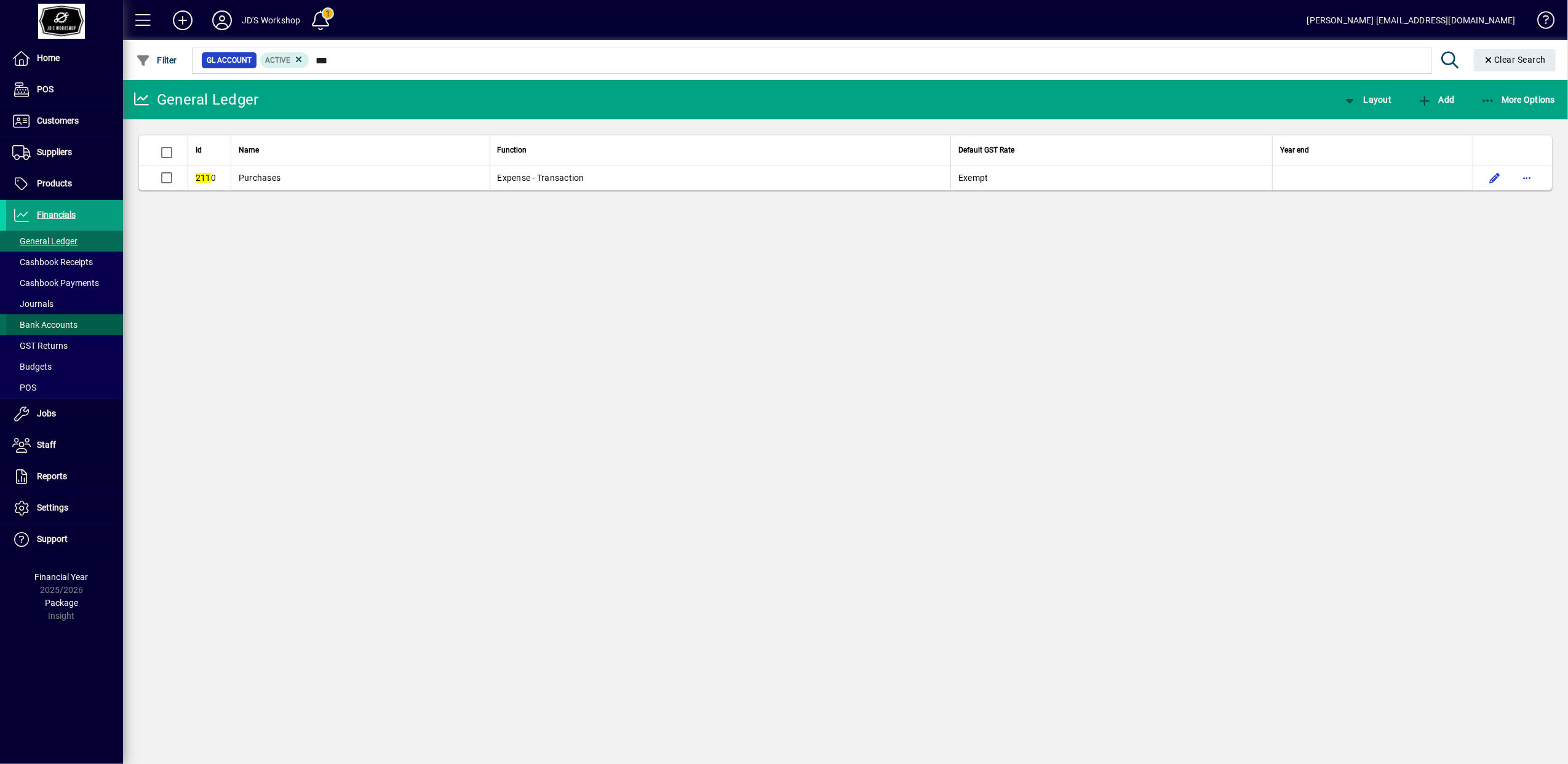
click at [69, 325] on span "Bank Accounts" at bounding box center [44, 325] width 65 height 10
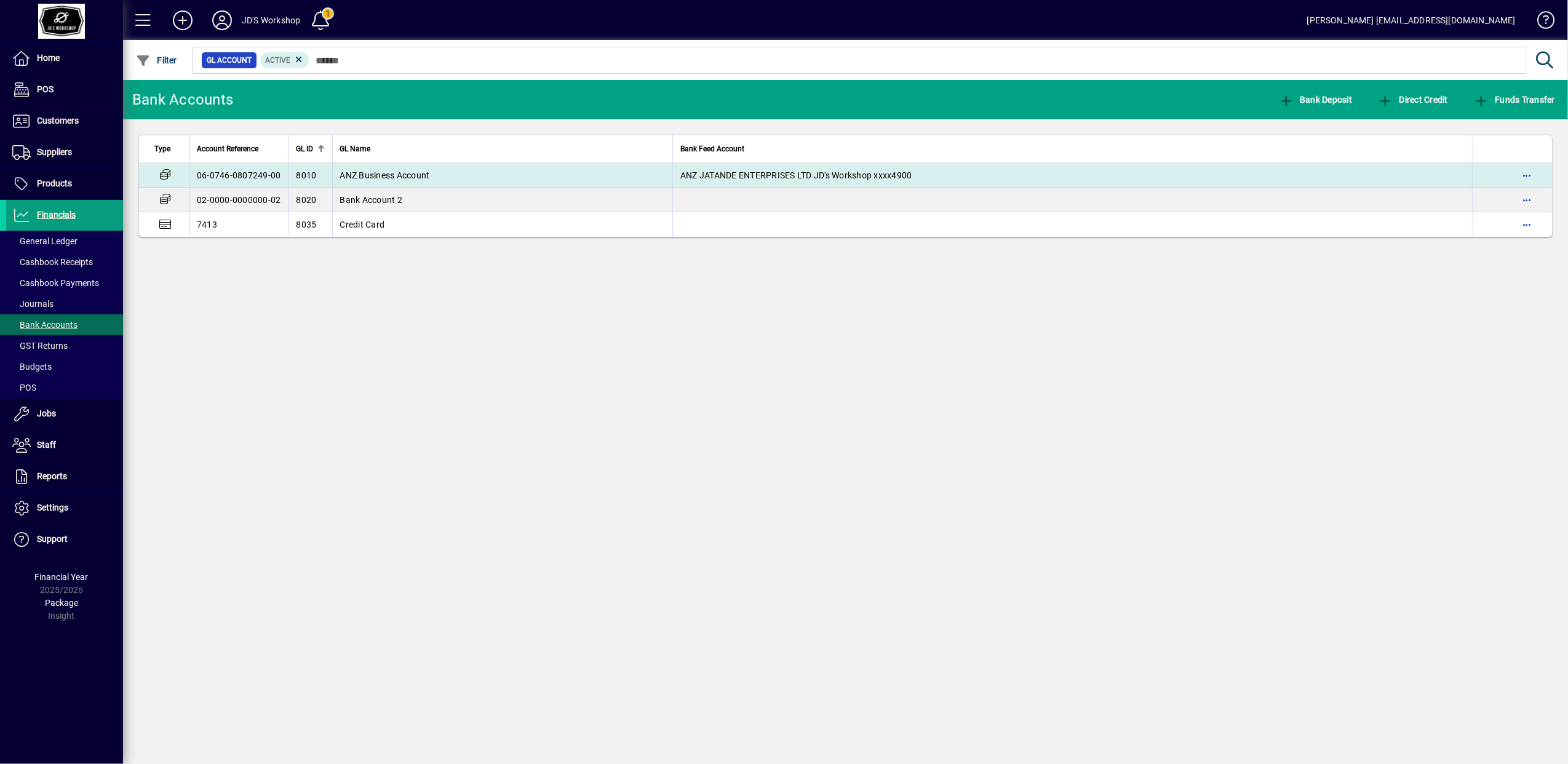
click at [413, 170] on span "ANZ Business Account" at bounding box center [385, 175] width 90 height 10
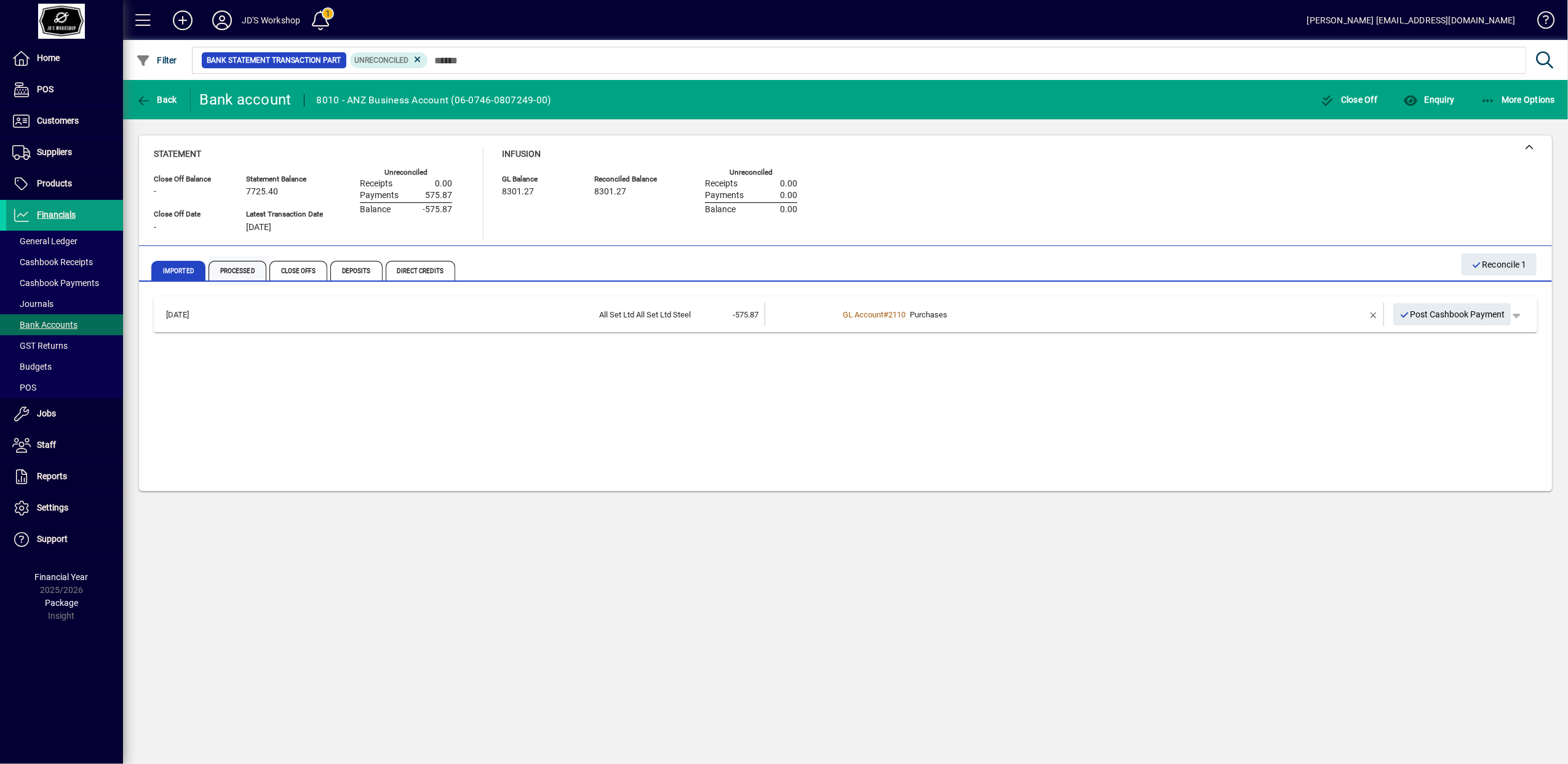
click at [246, 269] on span "Processed" at bounding box center [237, 270] width 58 height 19
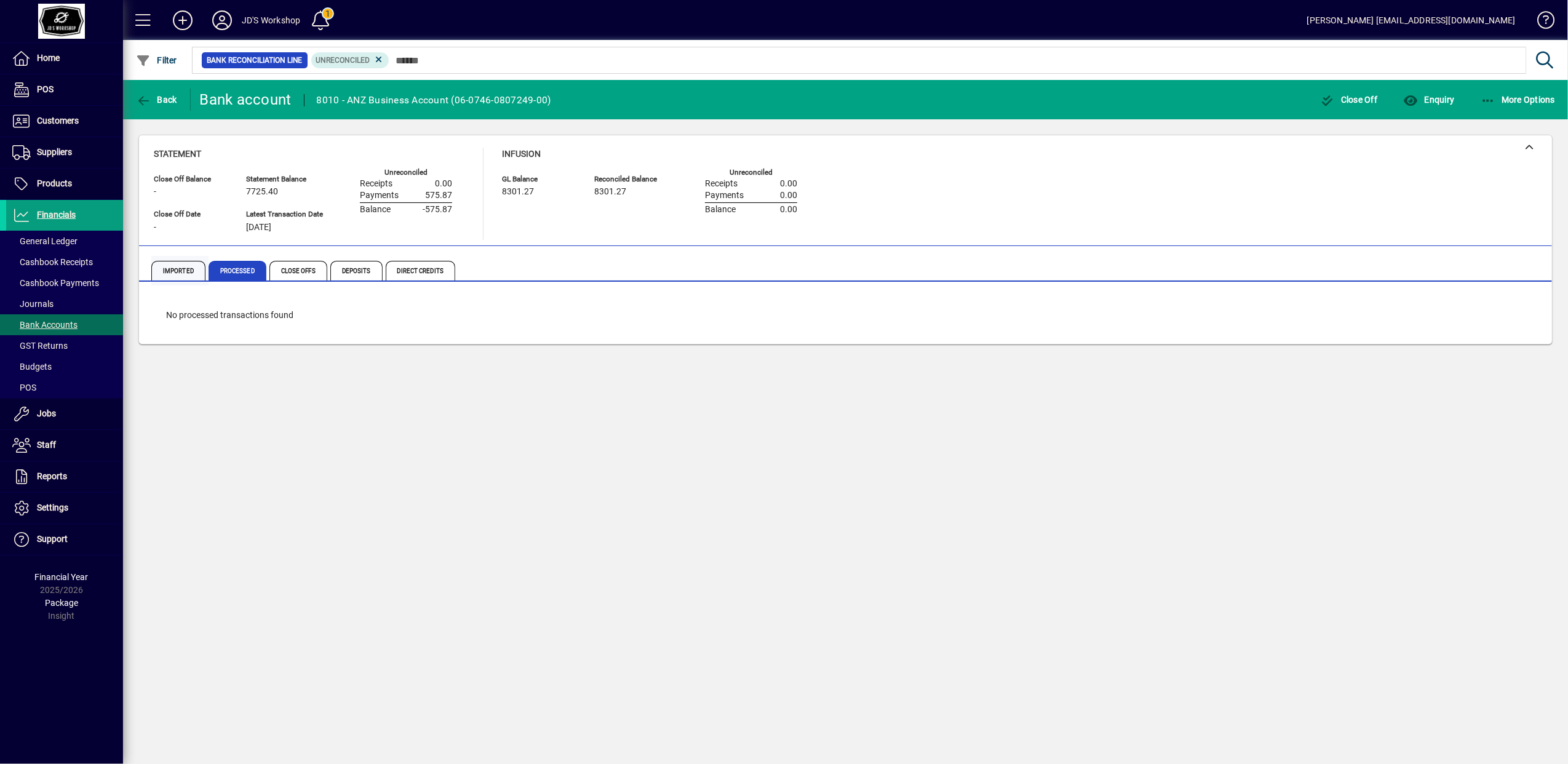
click at [187, 269] on span "Imported" at bounding box center [178, 270] width 54 height 19
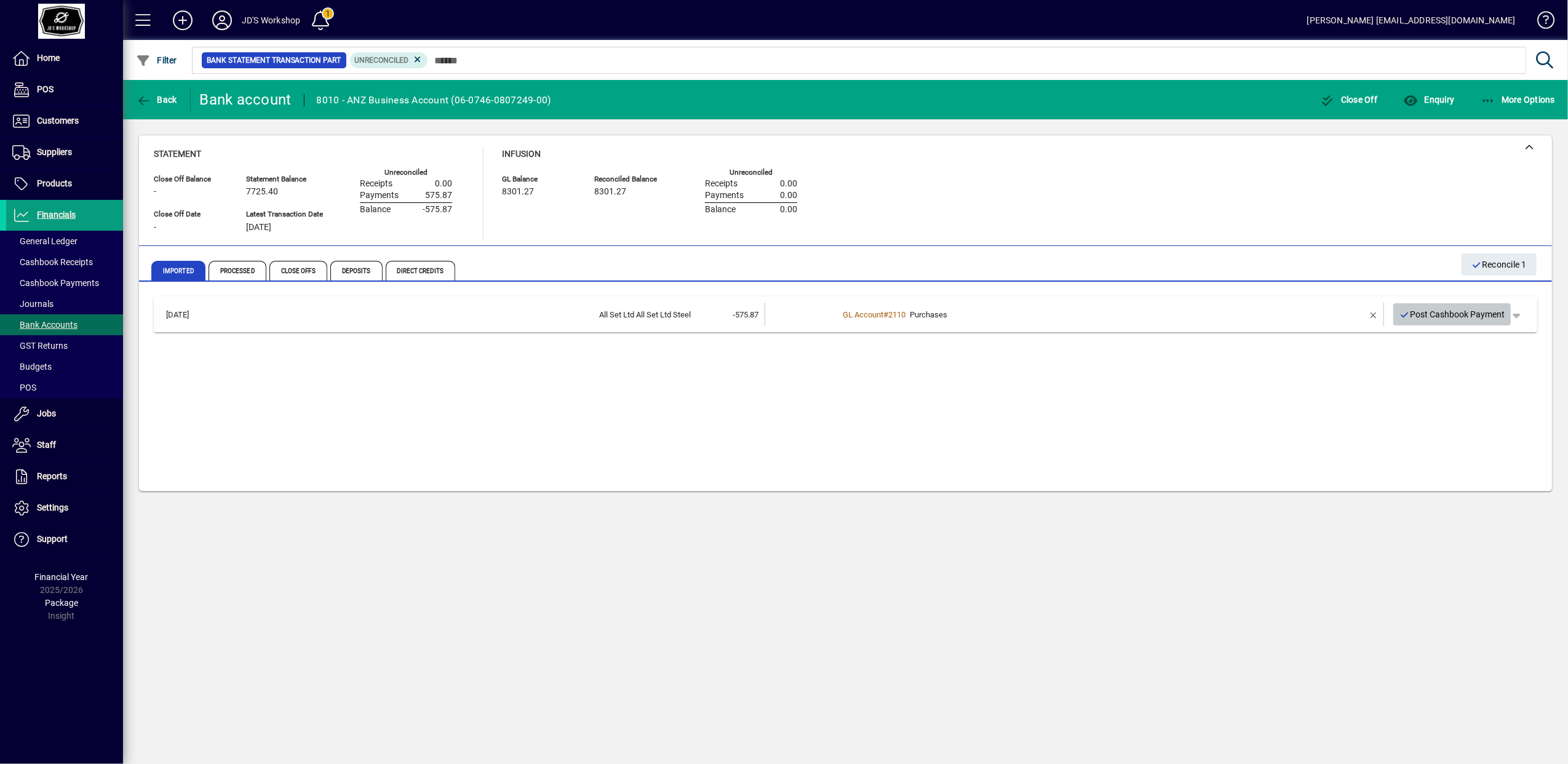
click at [1421, 308] on span "Post Cashbook Payment" at bounding box center [1452, 314] width 106 height 20
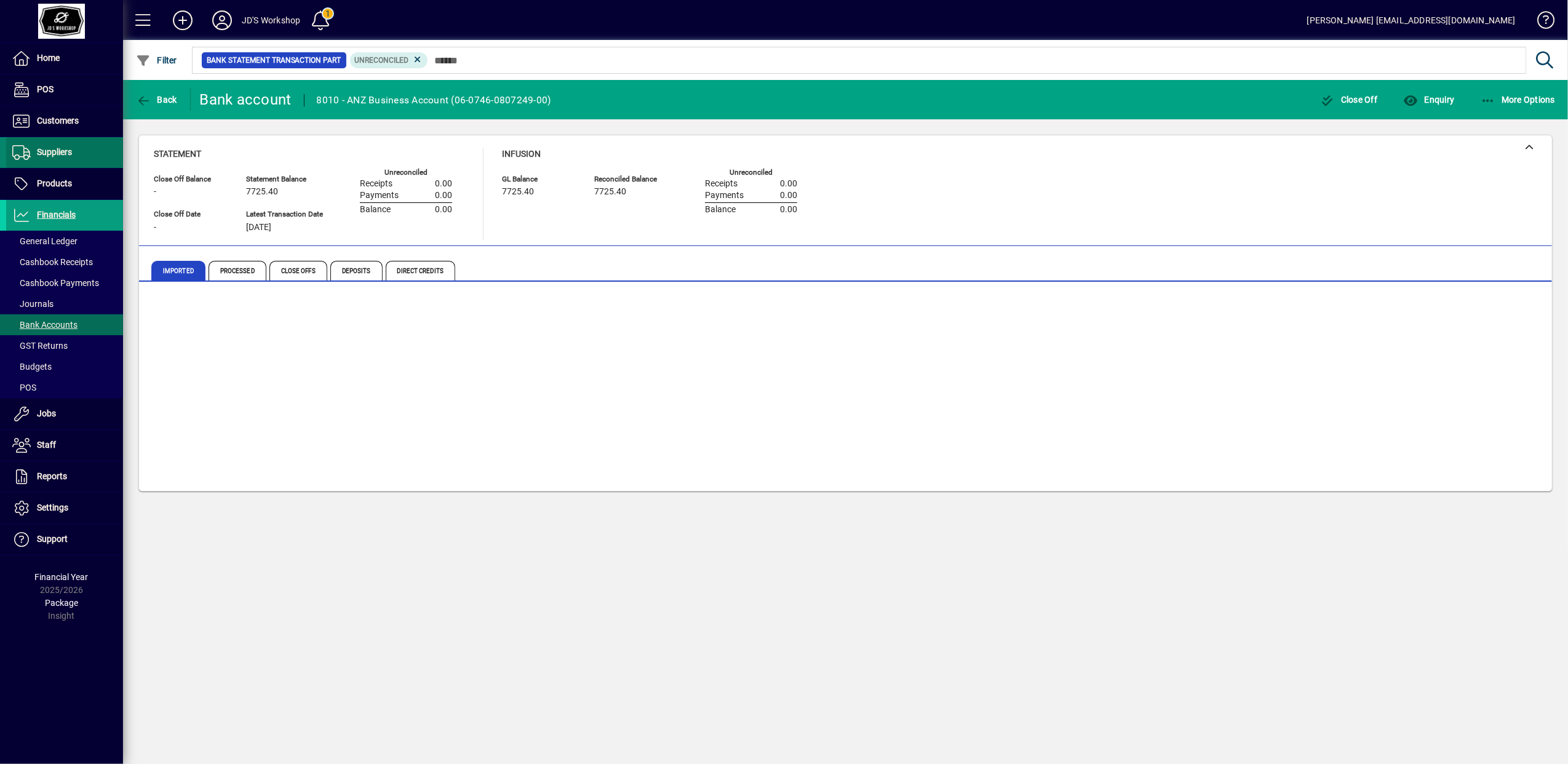
click at [69, 153] on span "Suppliers" at bounding box center [54, 152] width 35 height 10
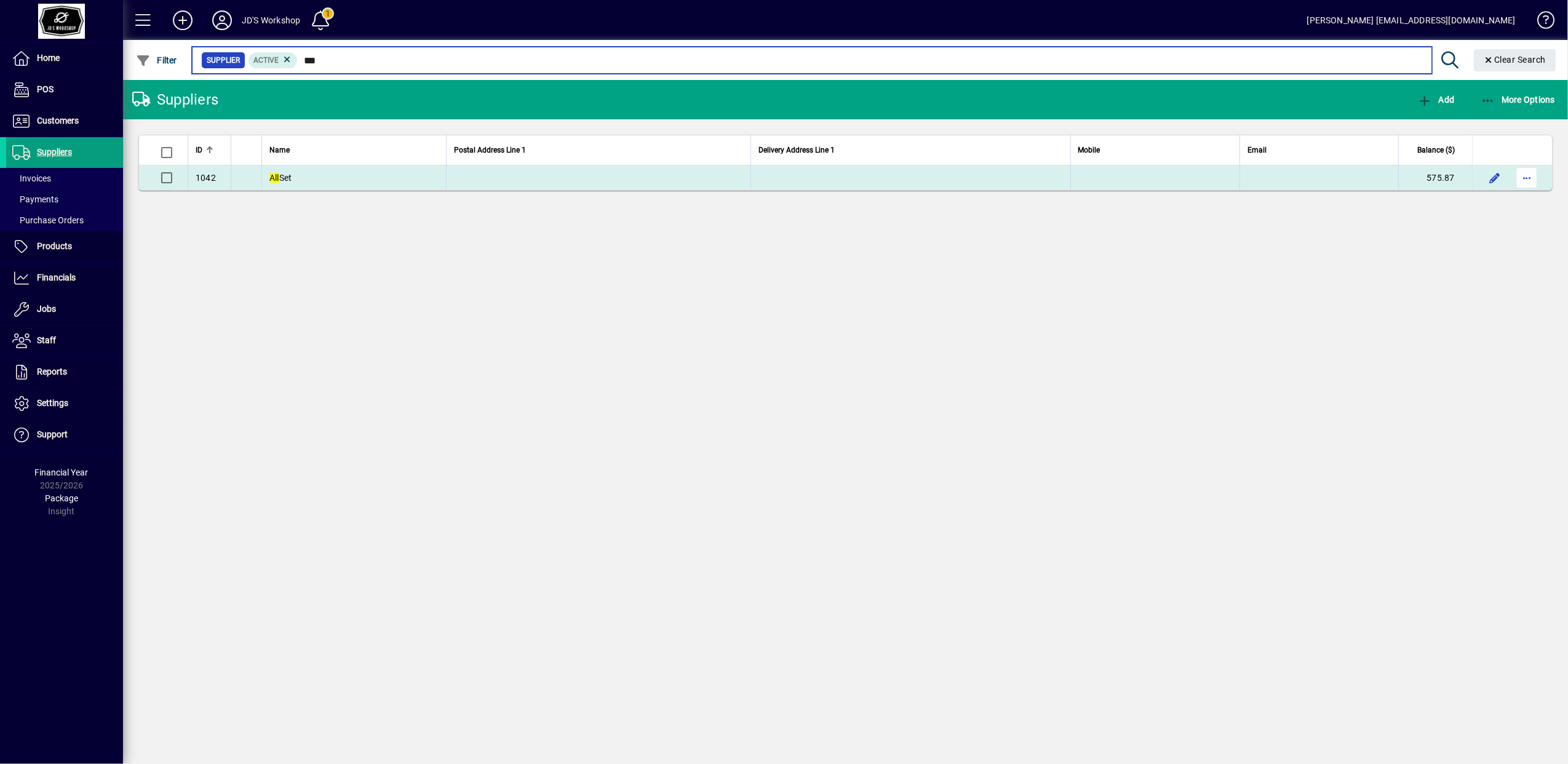
type input "***"
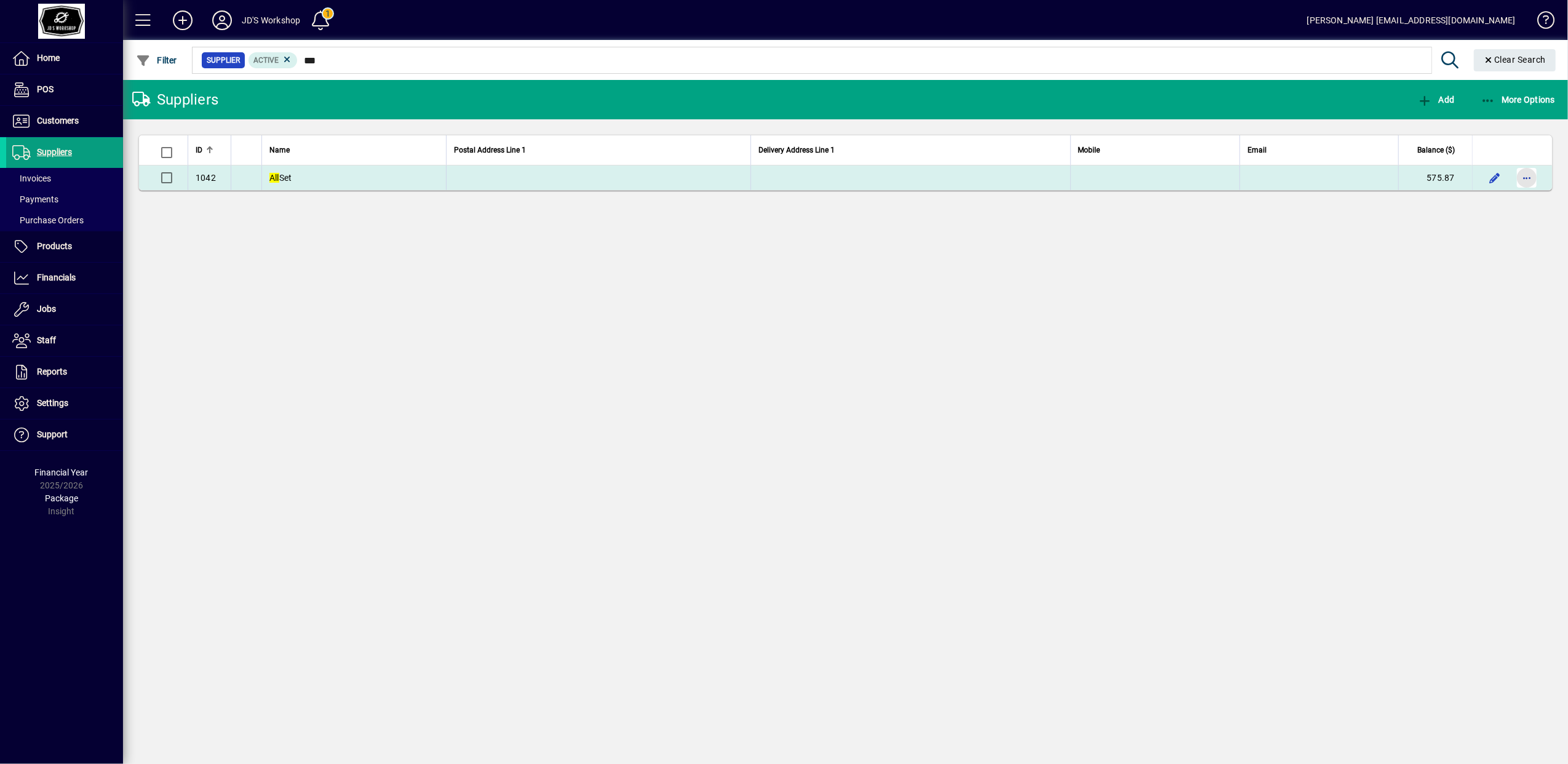
click at [1526, 177] on span "button" at bounding box center [1526, 178] width 30 height 30
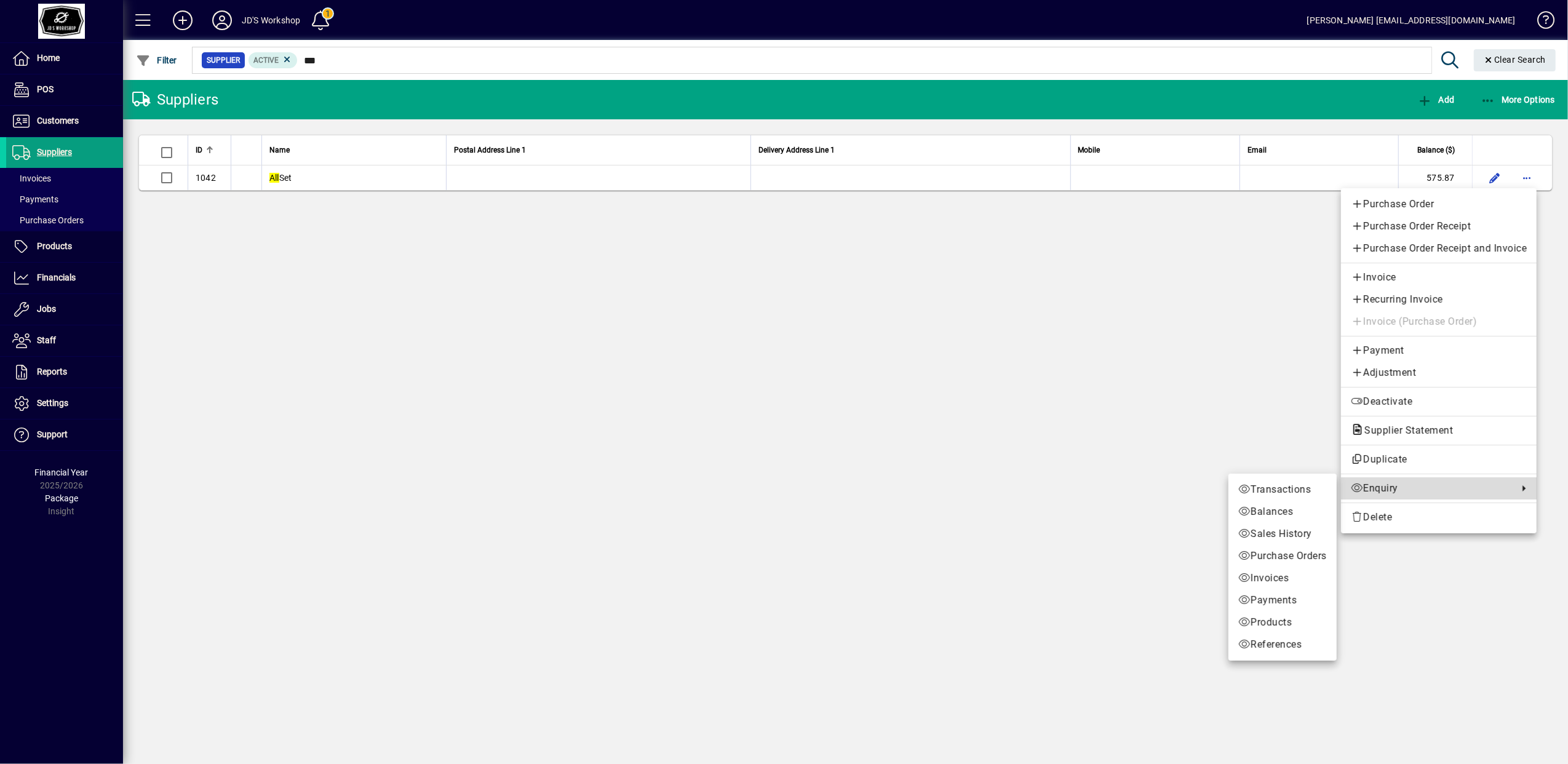
click at [1389, 491] on span "Enquiry" at bounding box center [1432, 489] width 161 height 15
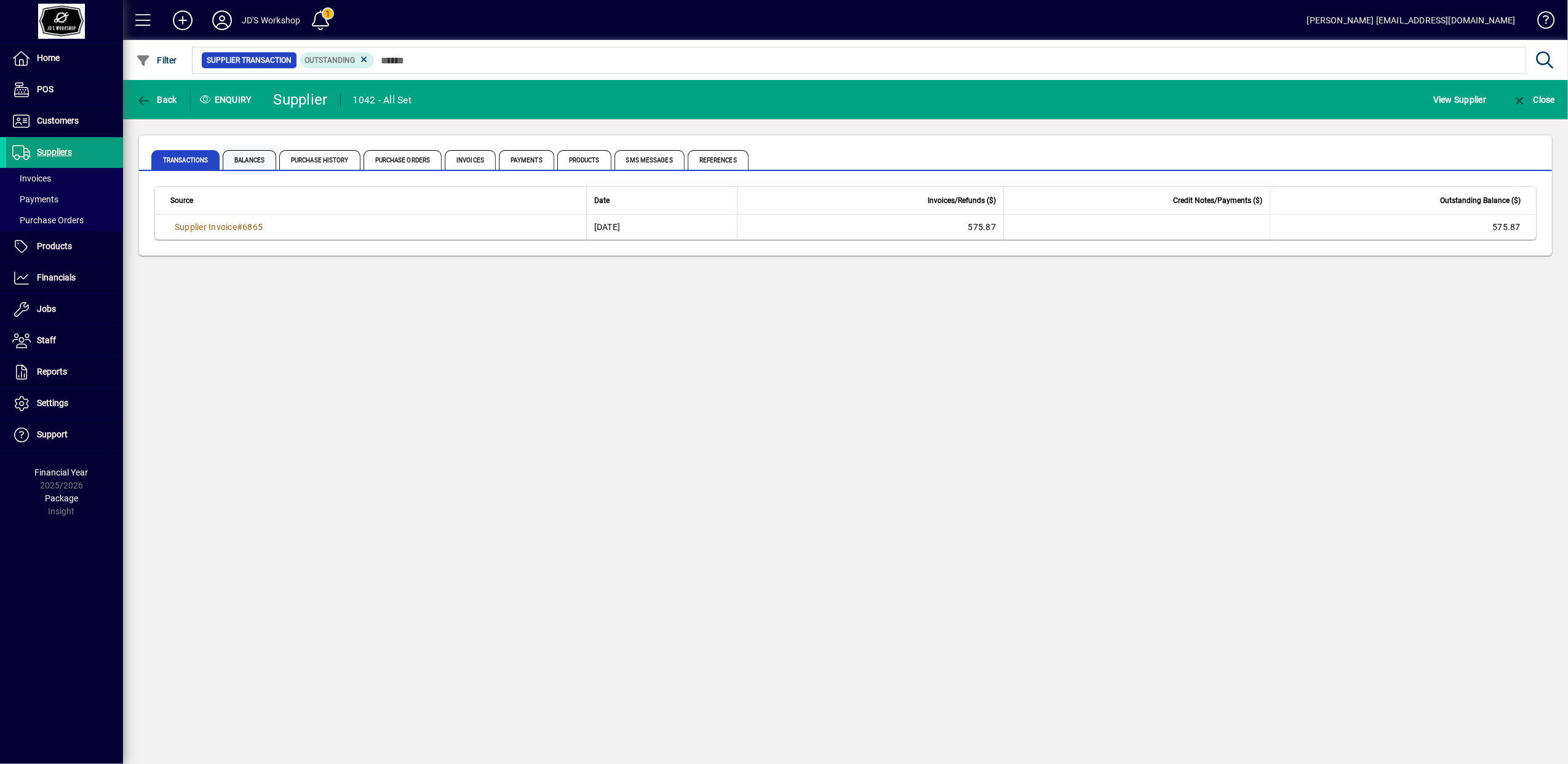
click at [259, 161] on span "Balances" at bounding box center [249, 159] width 54 height 19
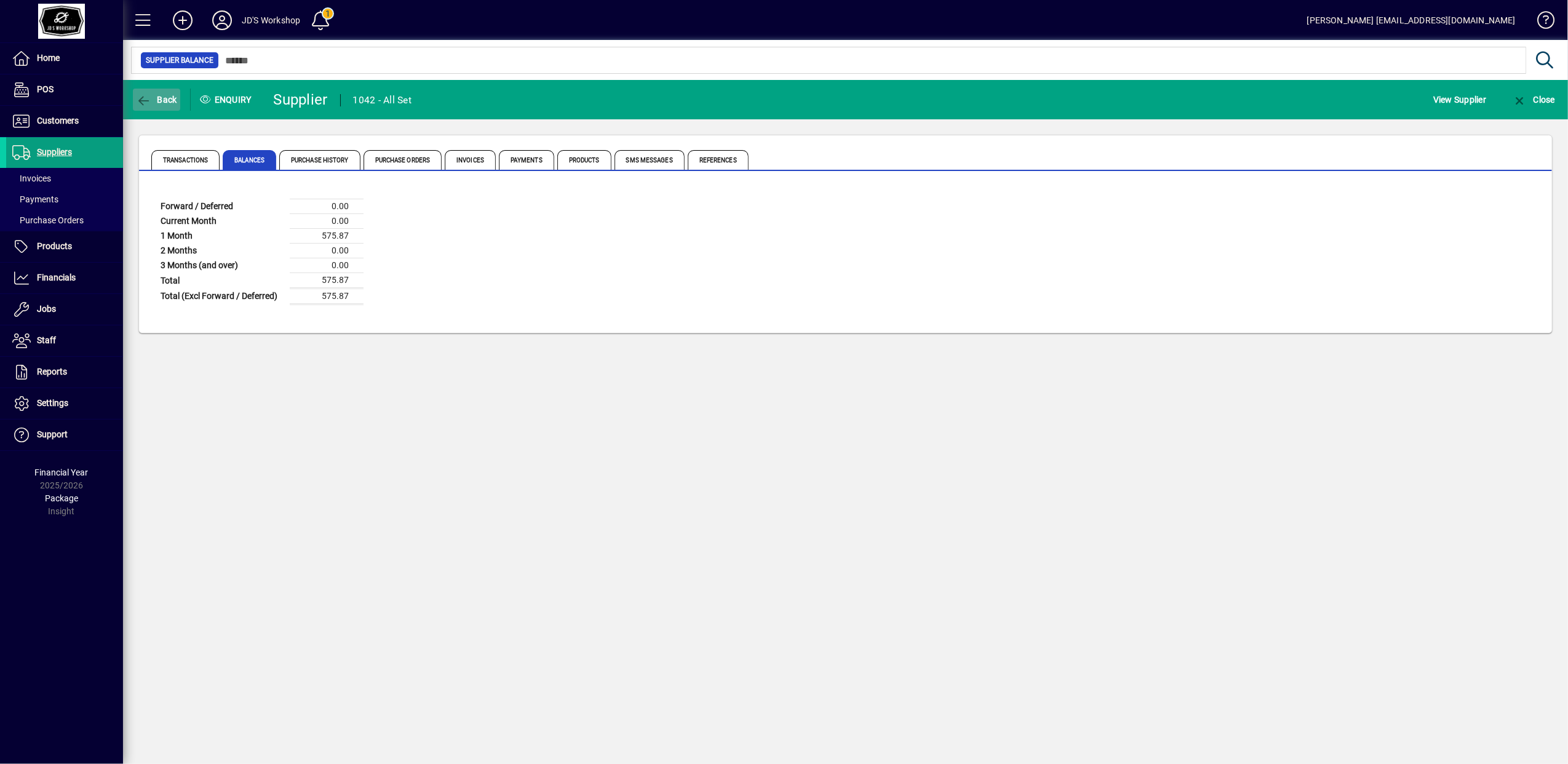
click at [144, 95] on icon "button" at bounding box center [143, 101] width 15 height 12
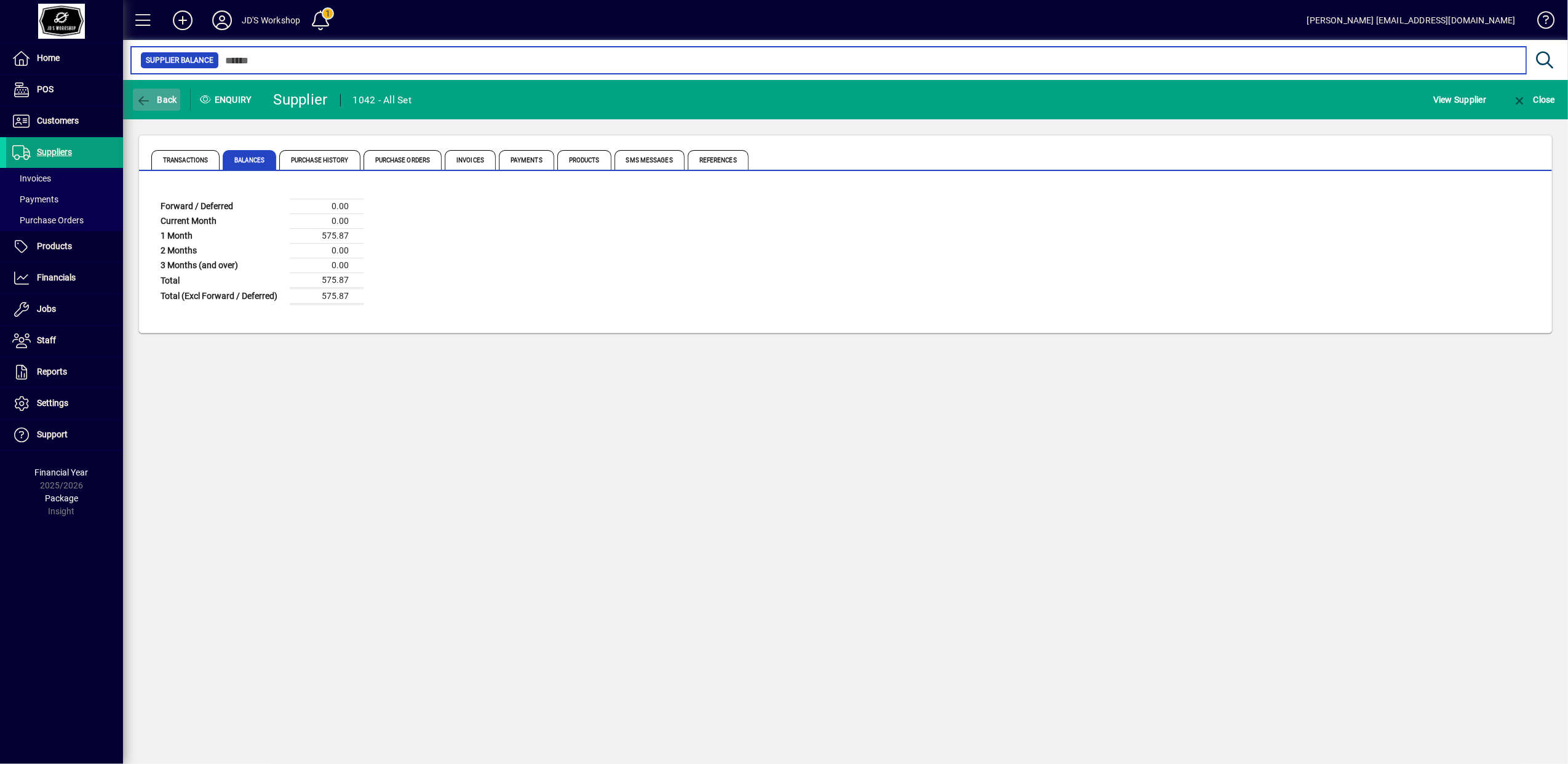
type input "***"
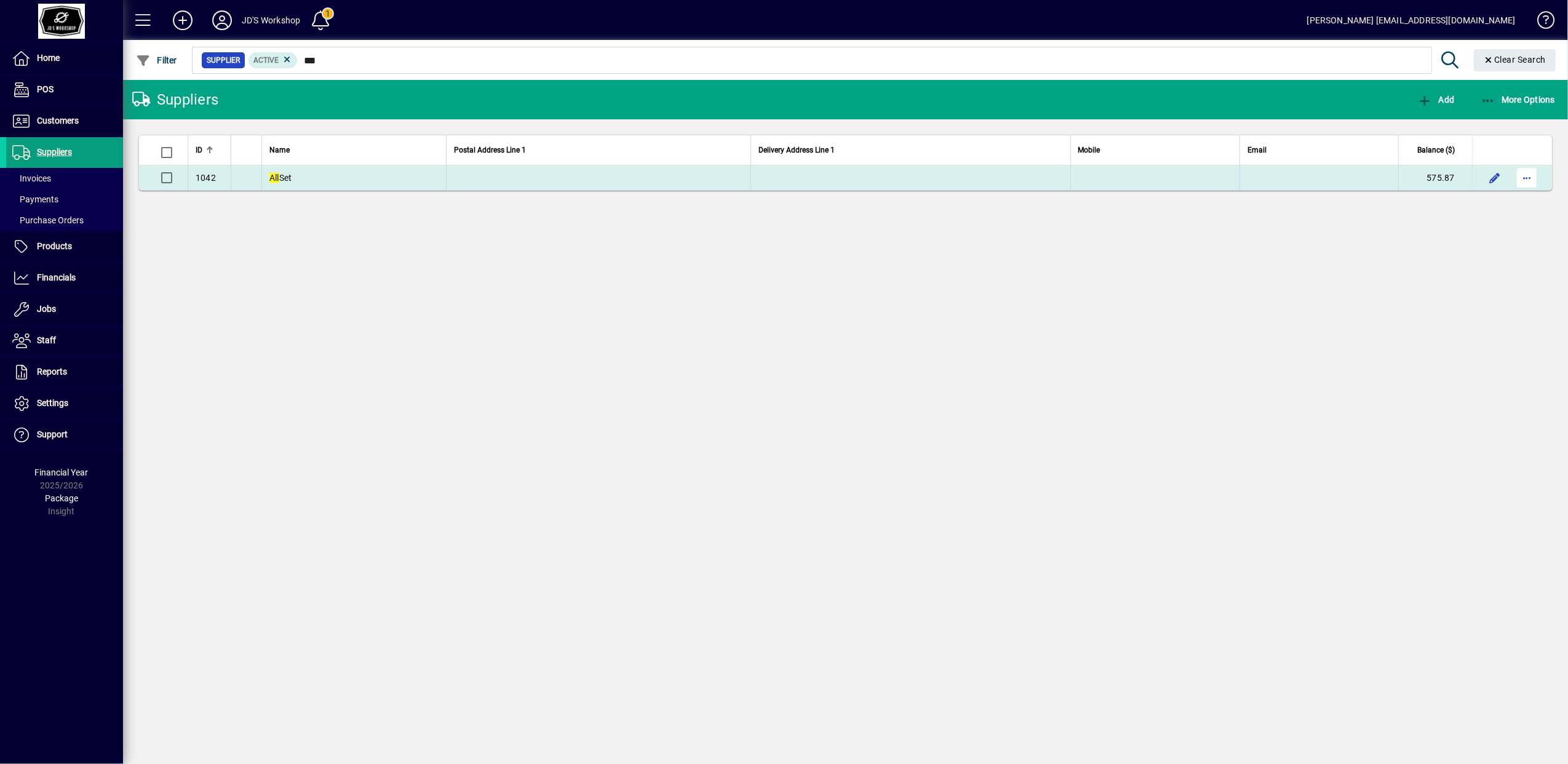
click at [1528, 175] on span "button" at bounding box center [1526, 178] width 30 height 30
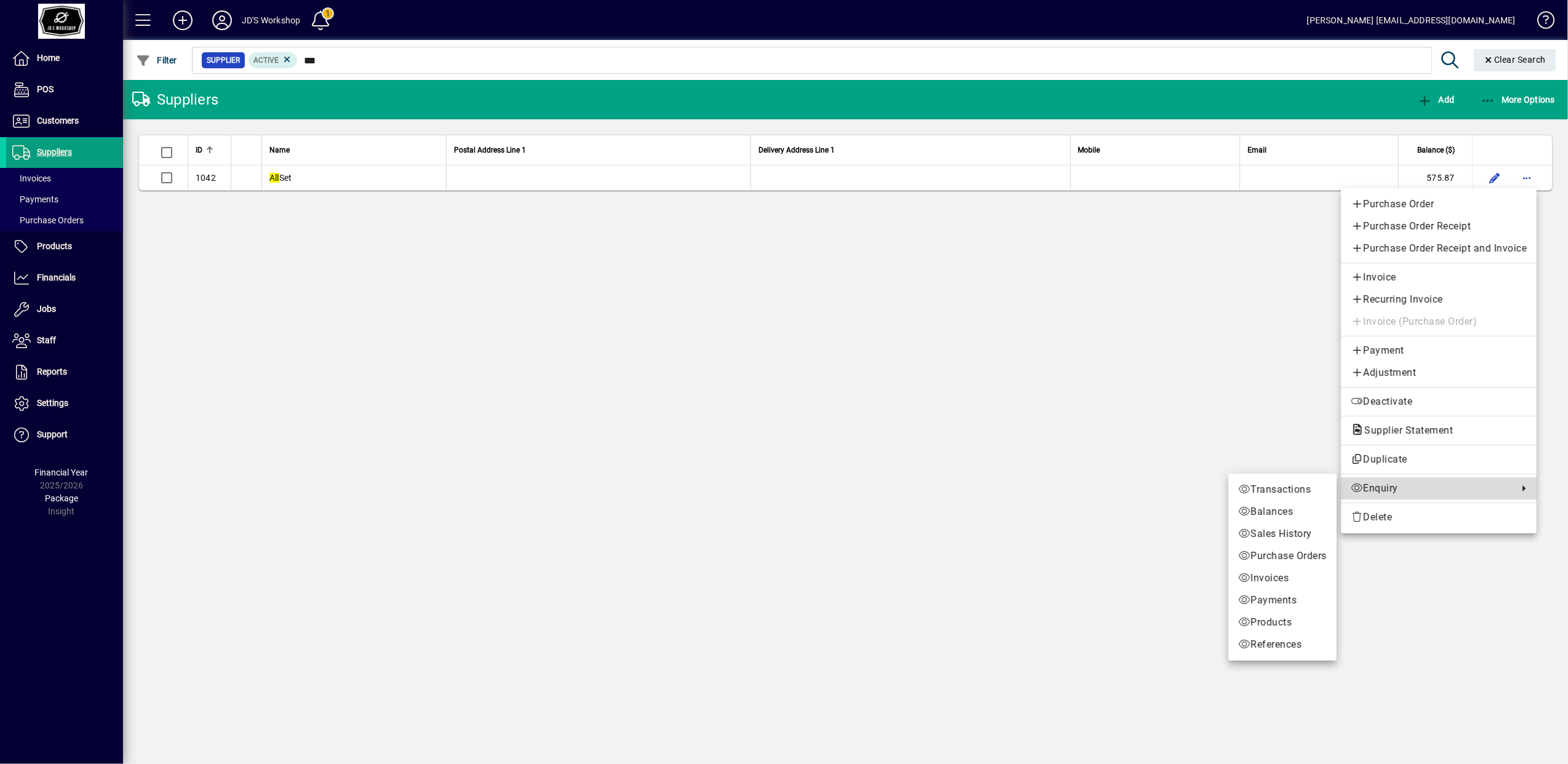
click at [1380, 493] on span "Enquiry" at bounding box center [1432, 489] width 161 height 15
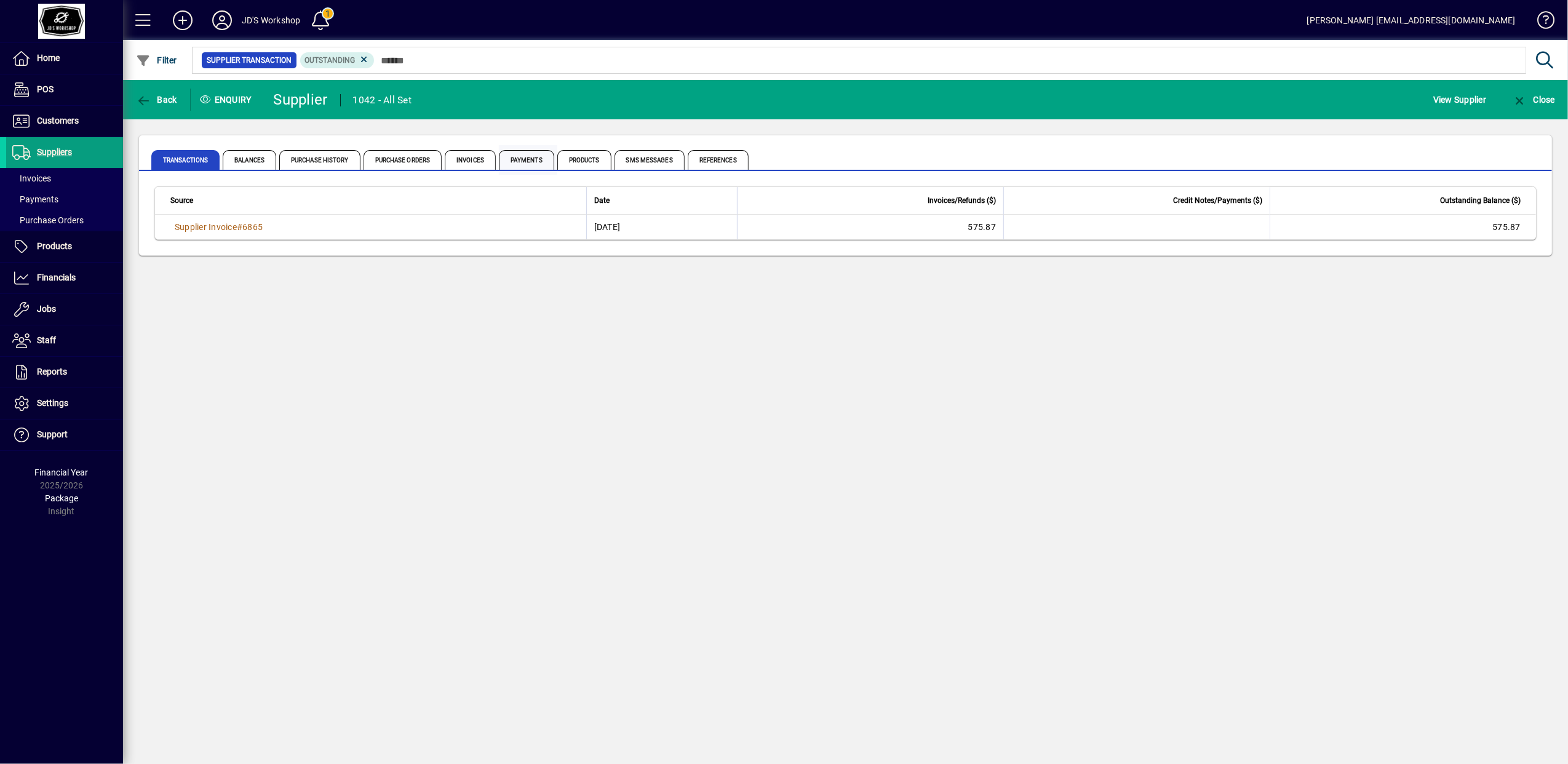
click at [528, 154] on span "Payments" at bounding box center [526, 159] width 55 height 19
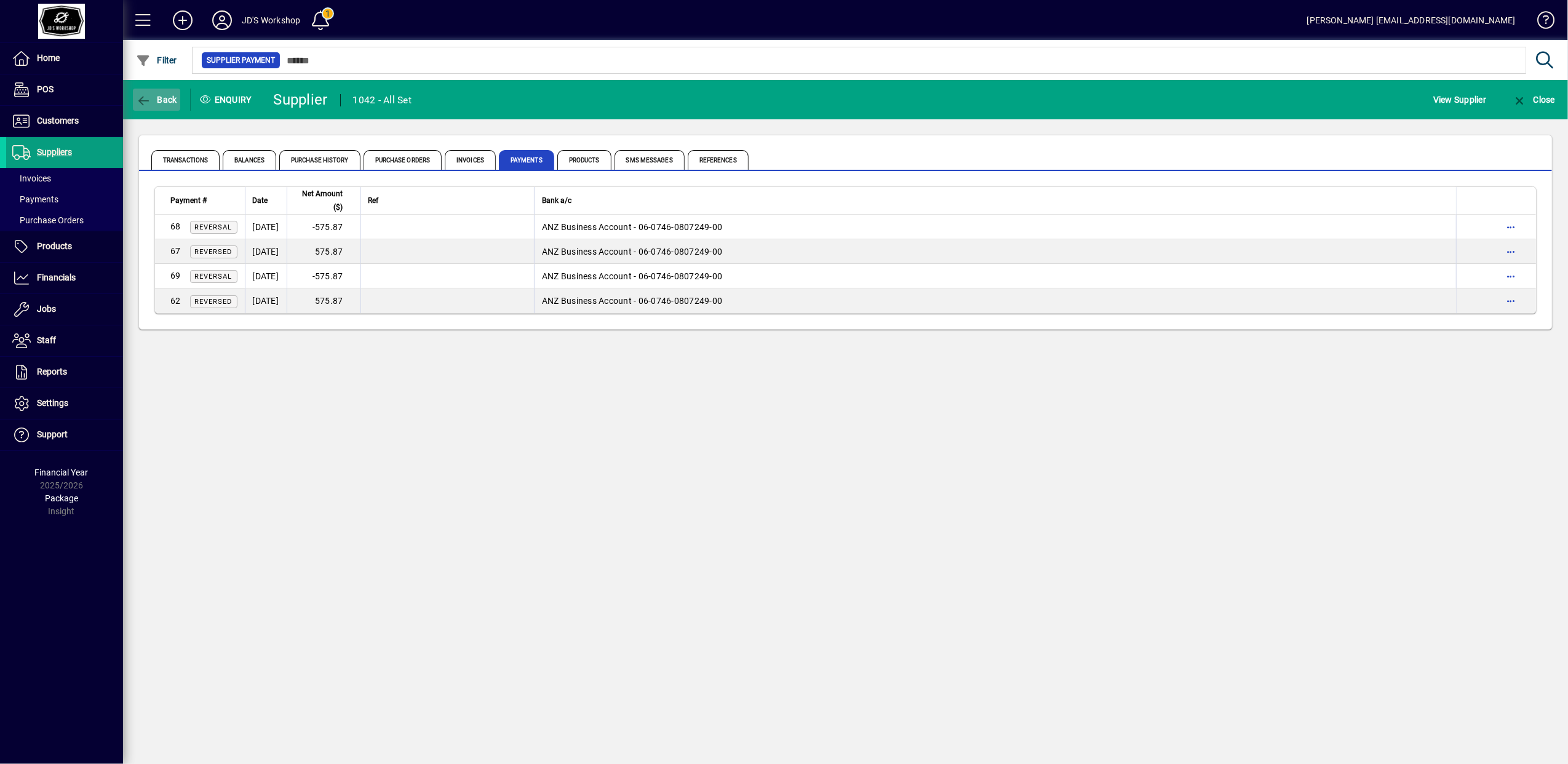
click at [145, 87] on span "button" at bounding box center [157, 99] width 47 height 30
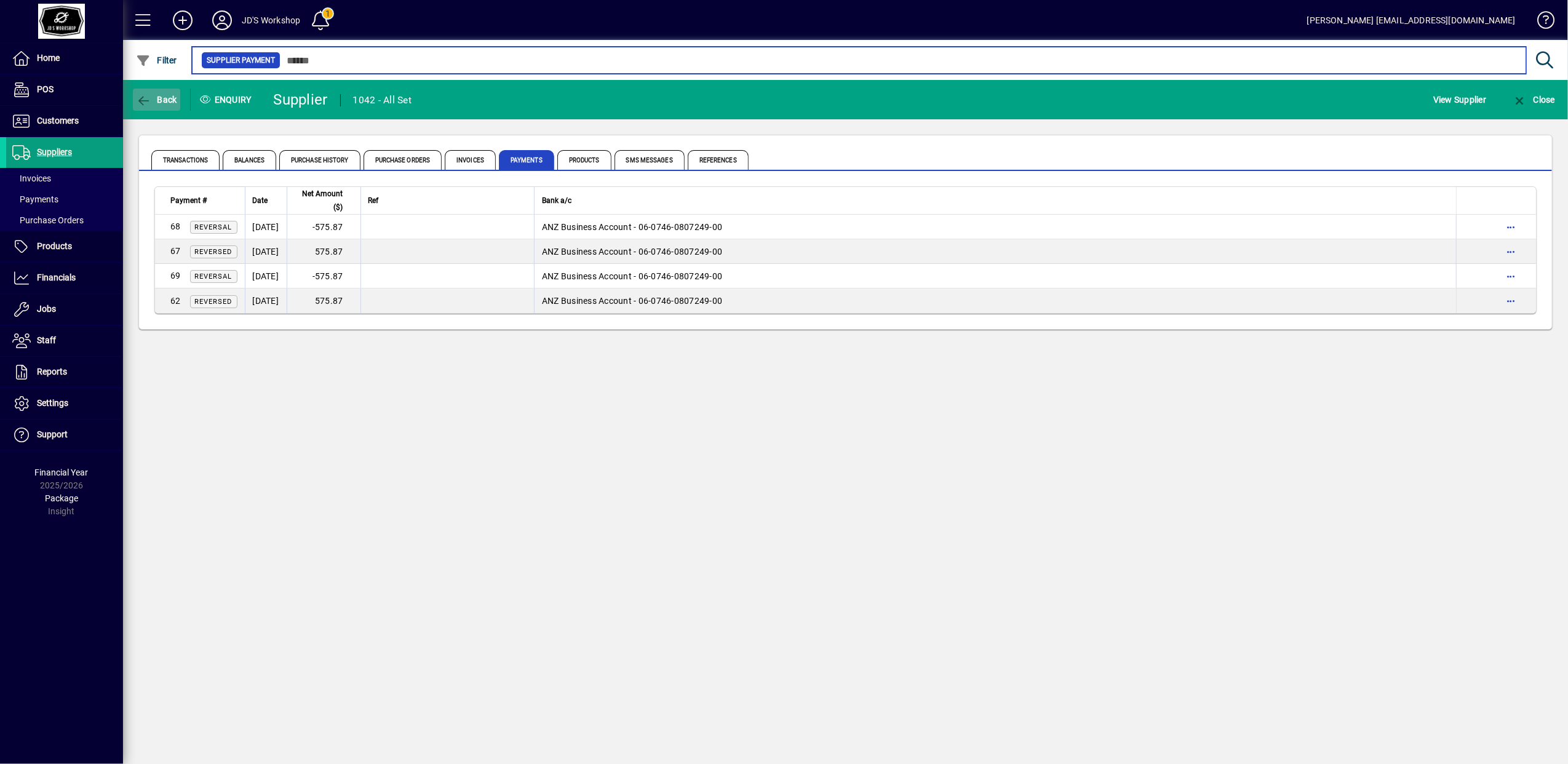
type input "***"
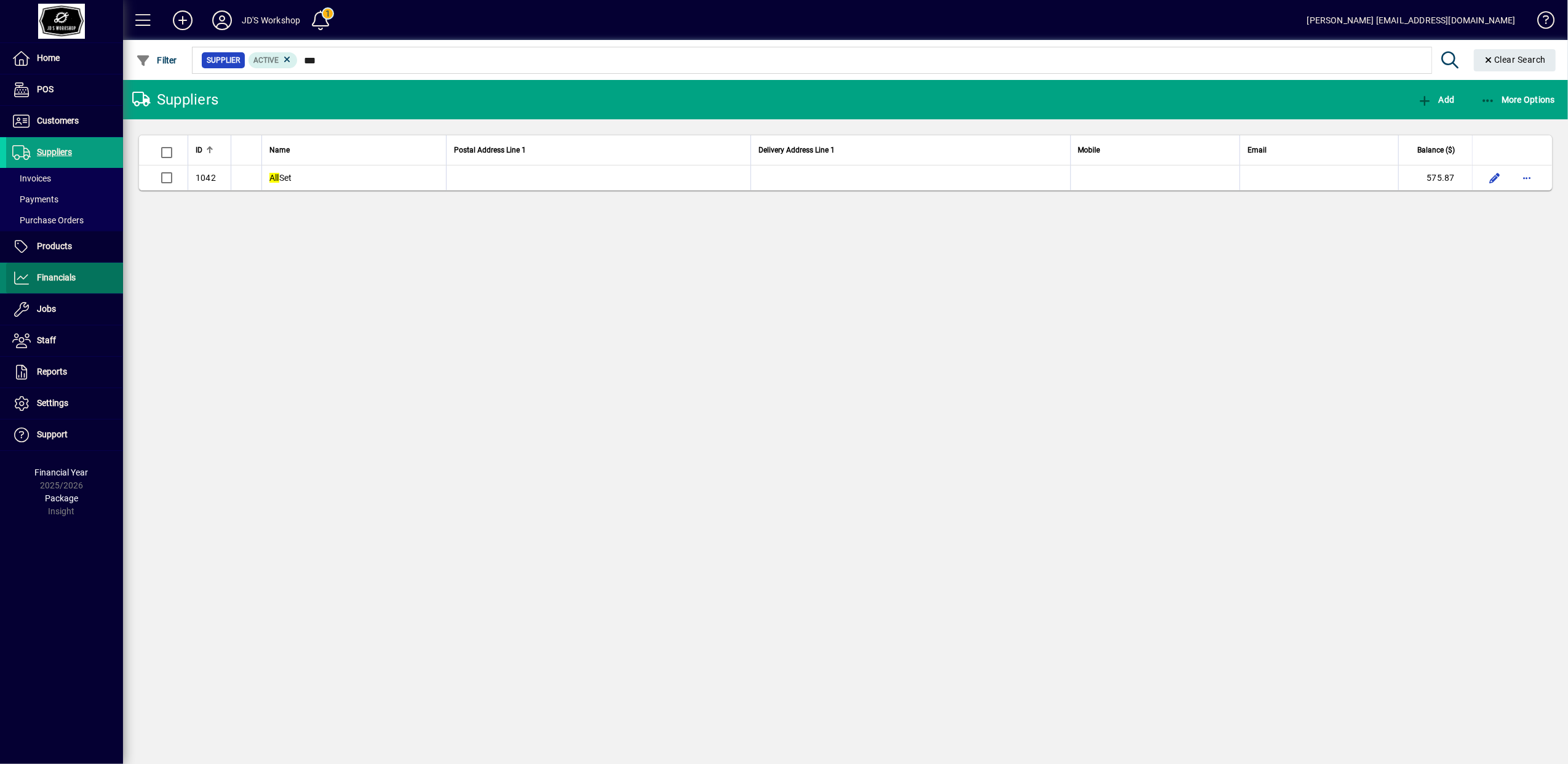
click at [81, 279] on span at bounding box center [65, 278] width 117 height 30
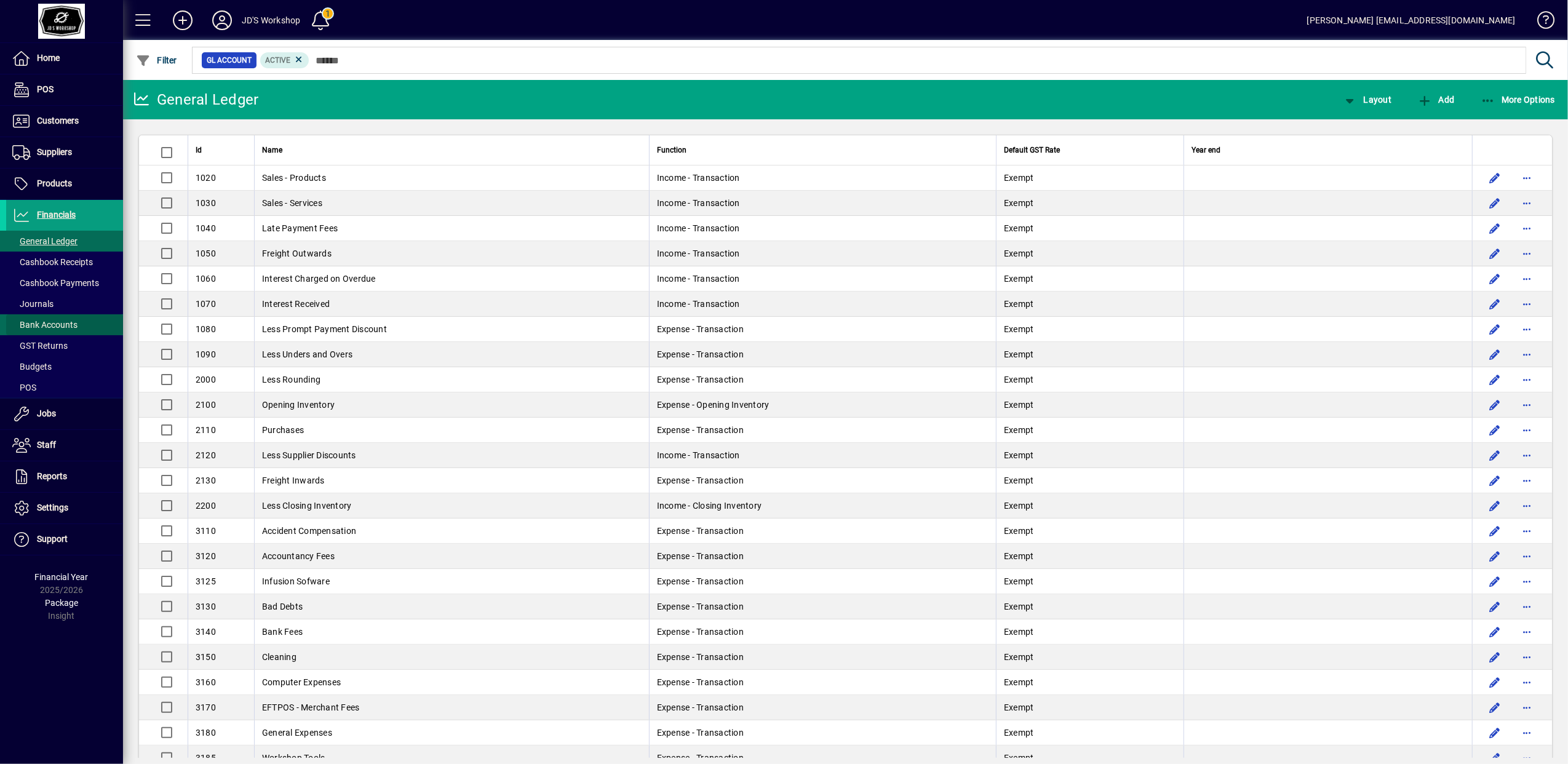
click at [73, 320] on span "Bank Accounts" at bounding box center [44, 325] width 65 height 10
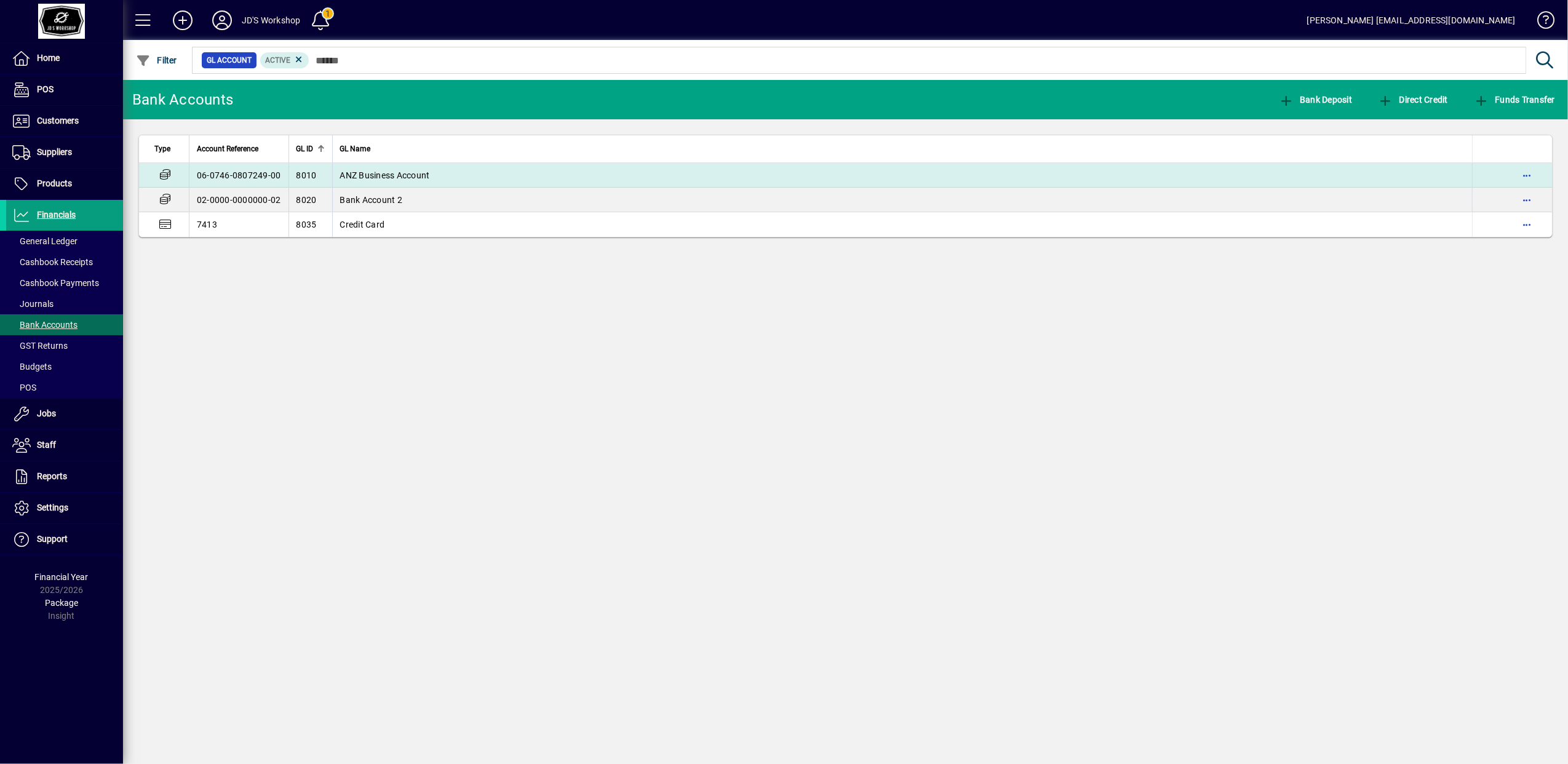
click at [378, 175] on span "ANZ Business Account" at bounding box center [385, 175] width 90 height 10
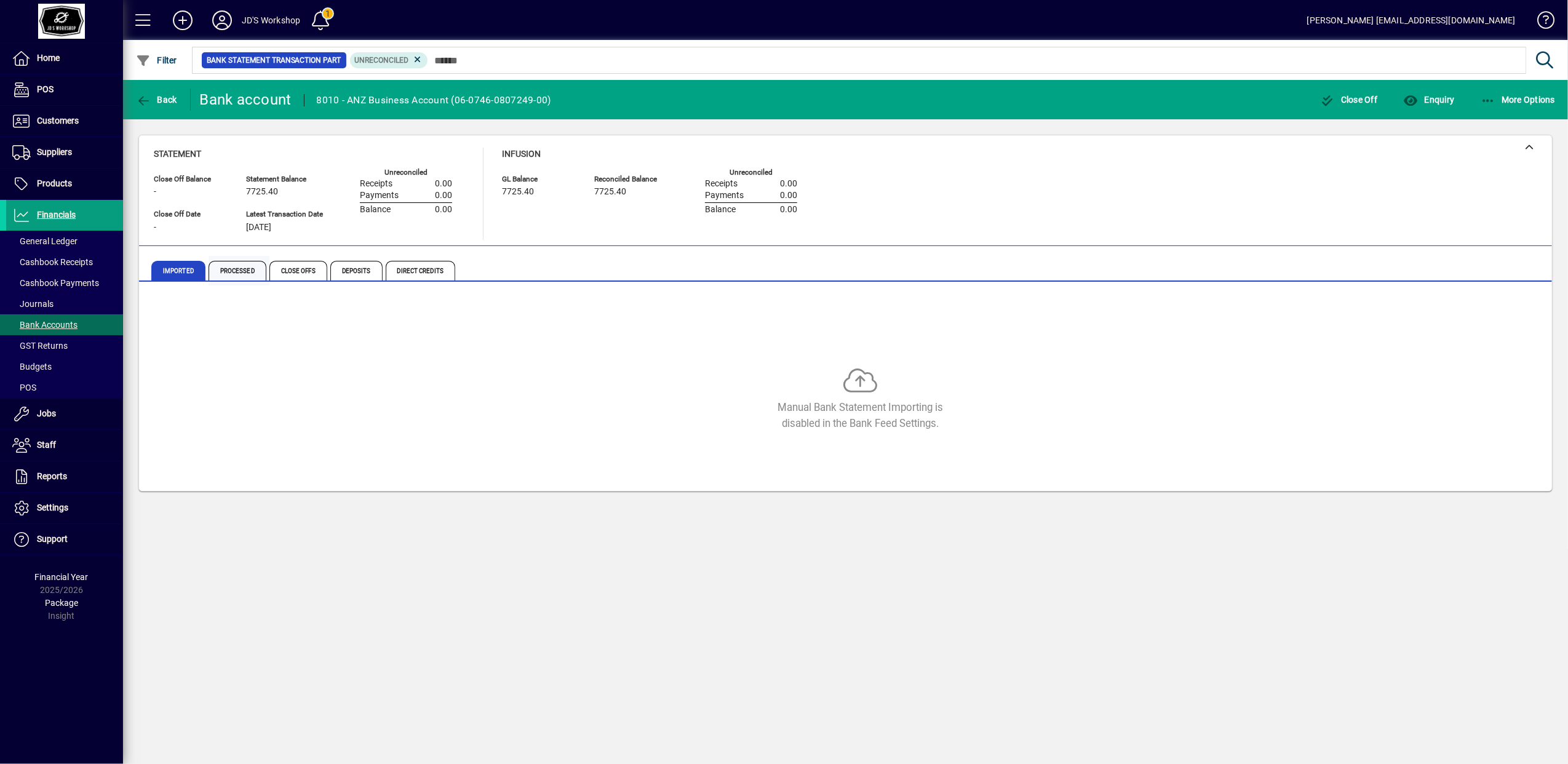
click at [240, 271] on span "Processed" at bounding box center [237, 270] width 58 height 19
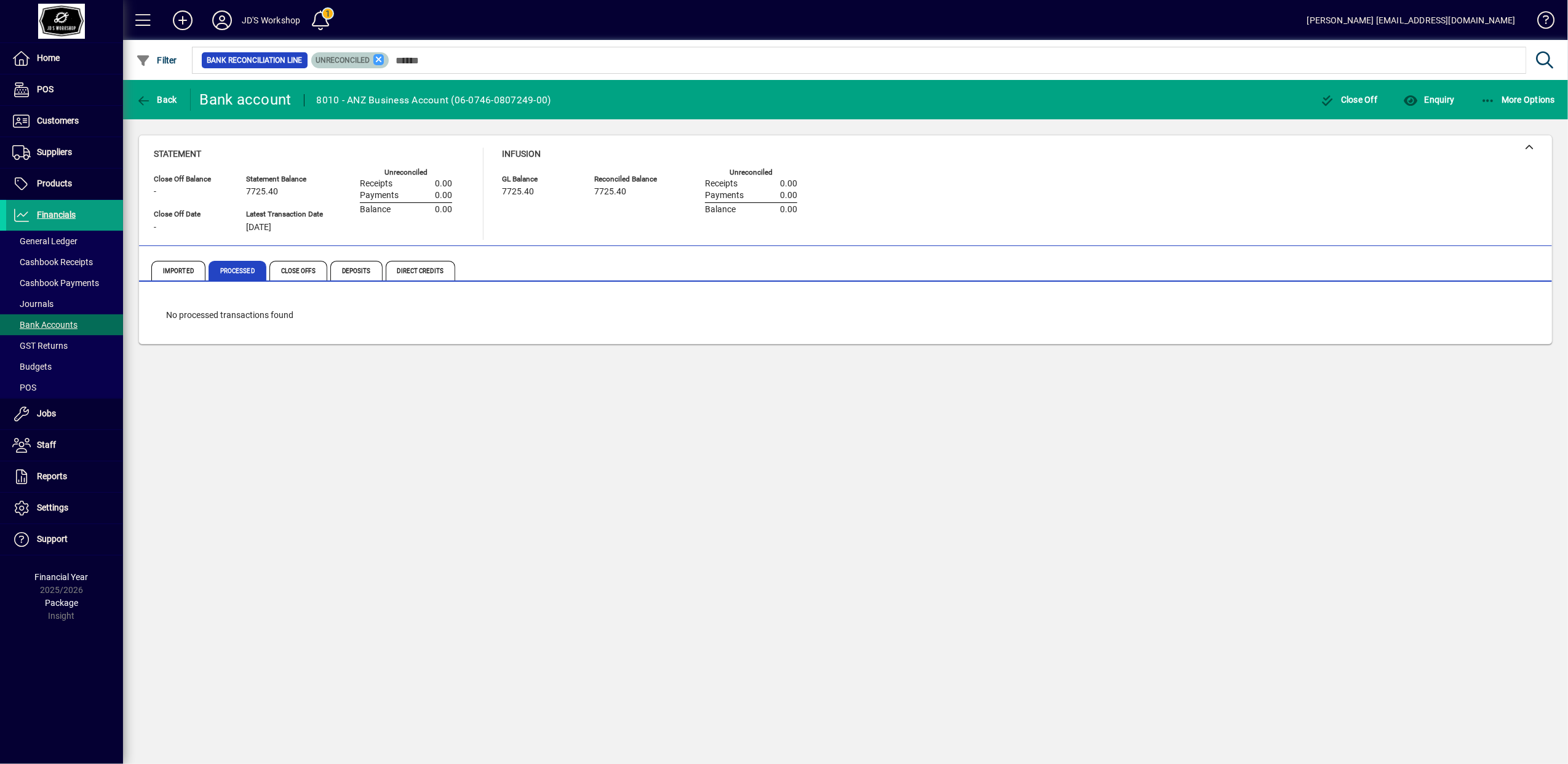
click at [381, 54] on icon at bounding box center [378, 60] width 11 height 11
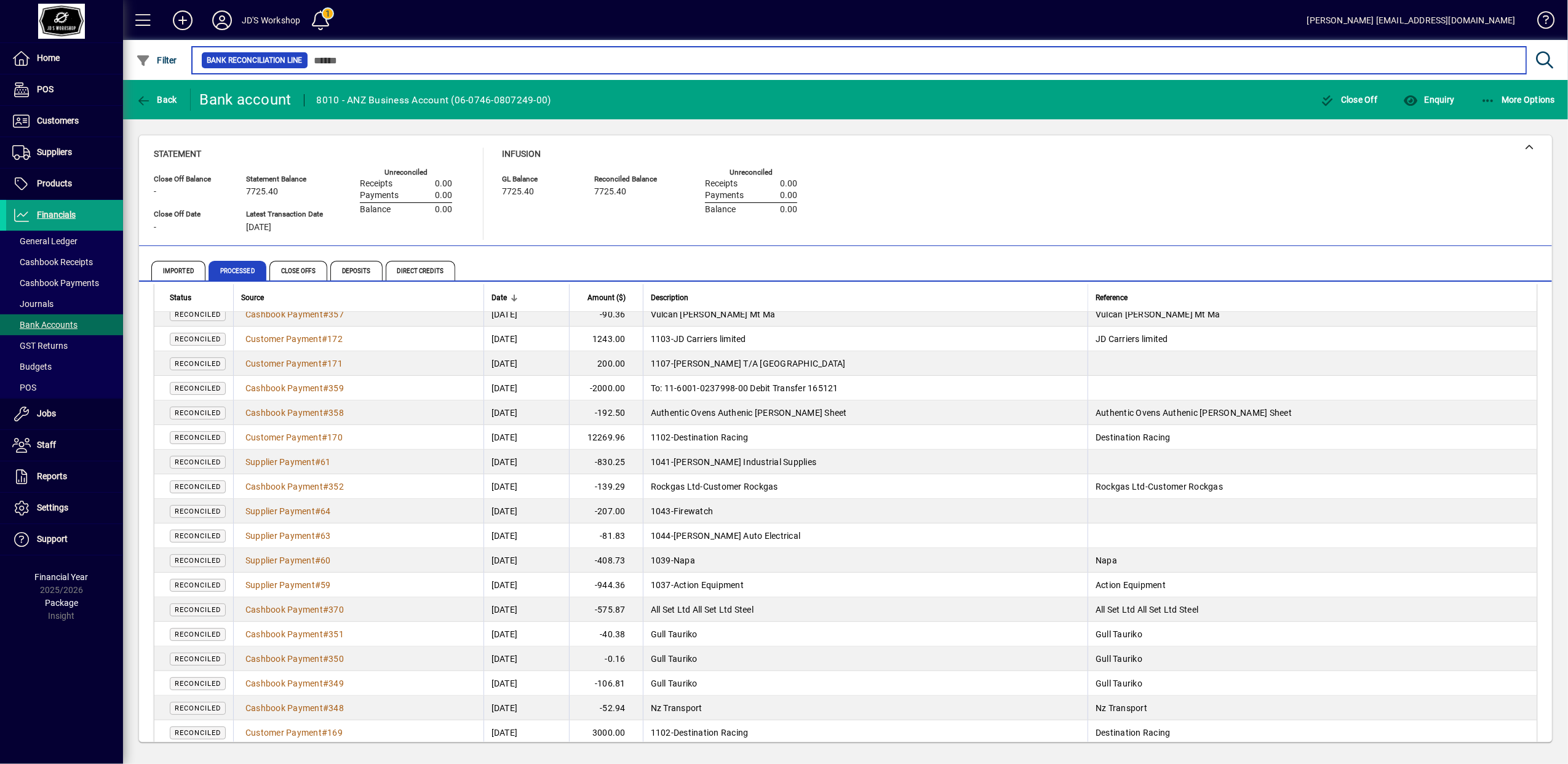
scroll to position [396, 0]
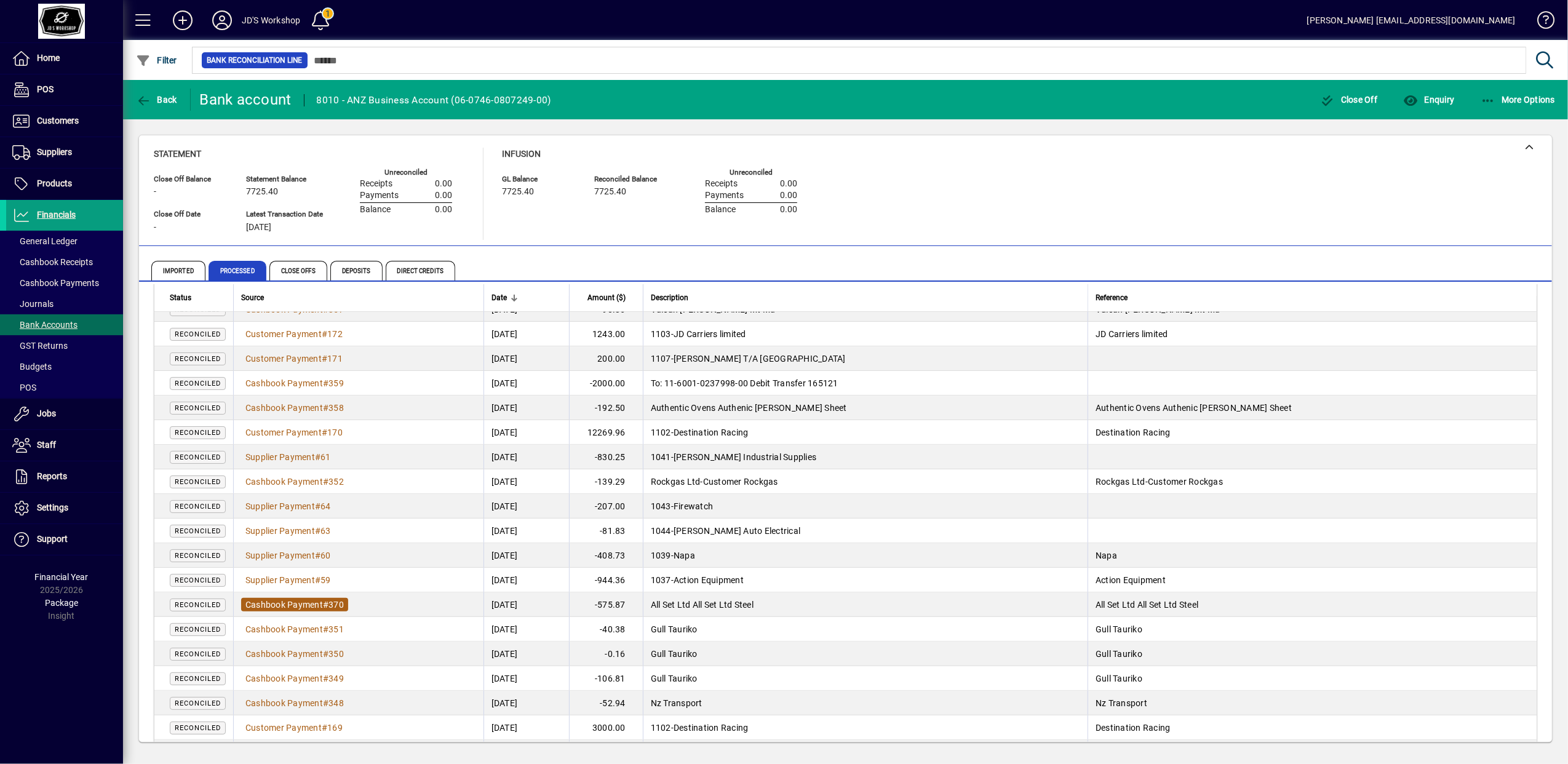
click at [331, 603] on span "370" at bounding box center [336, 604] width 15 height 10
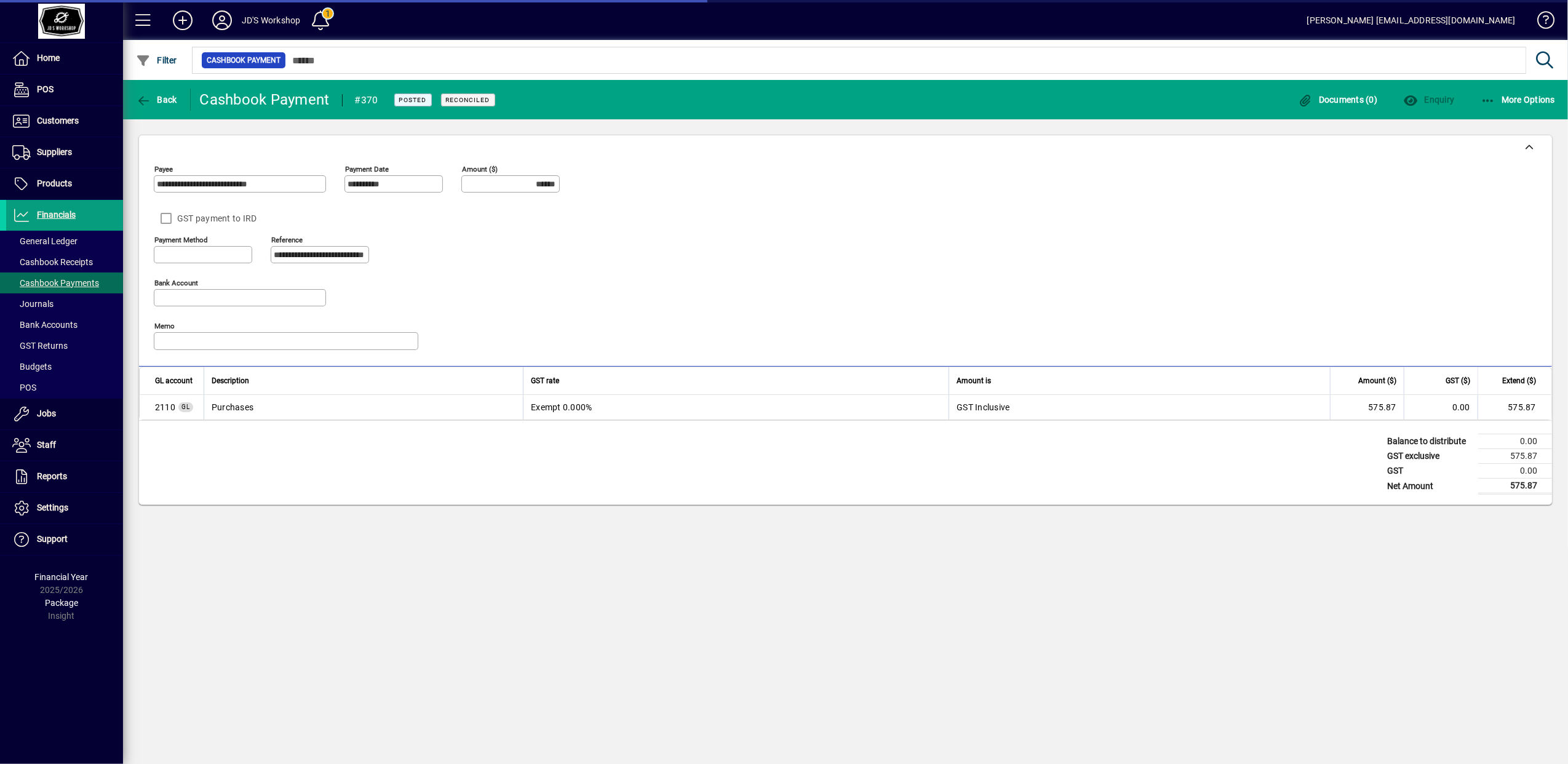
type input "**********"
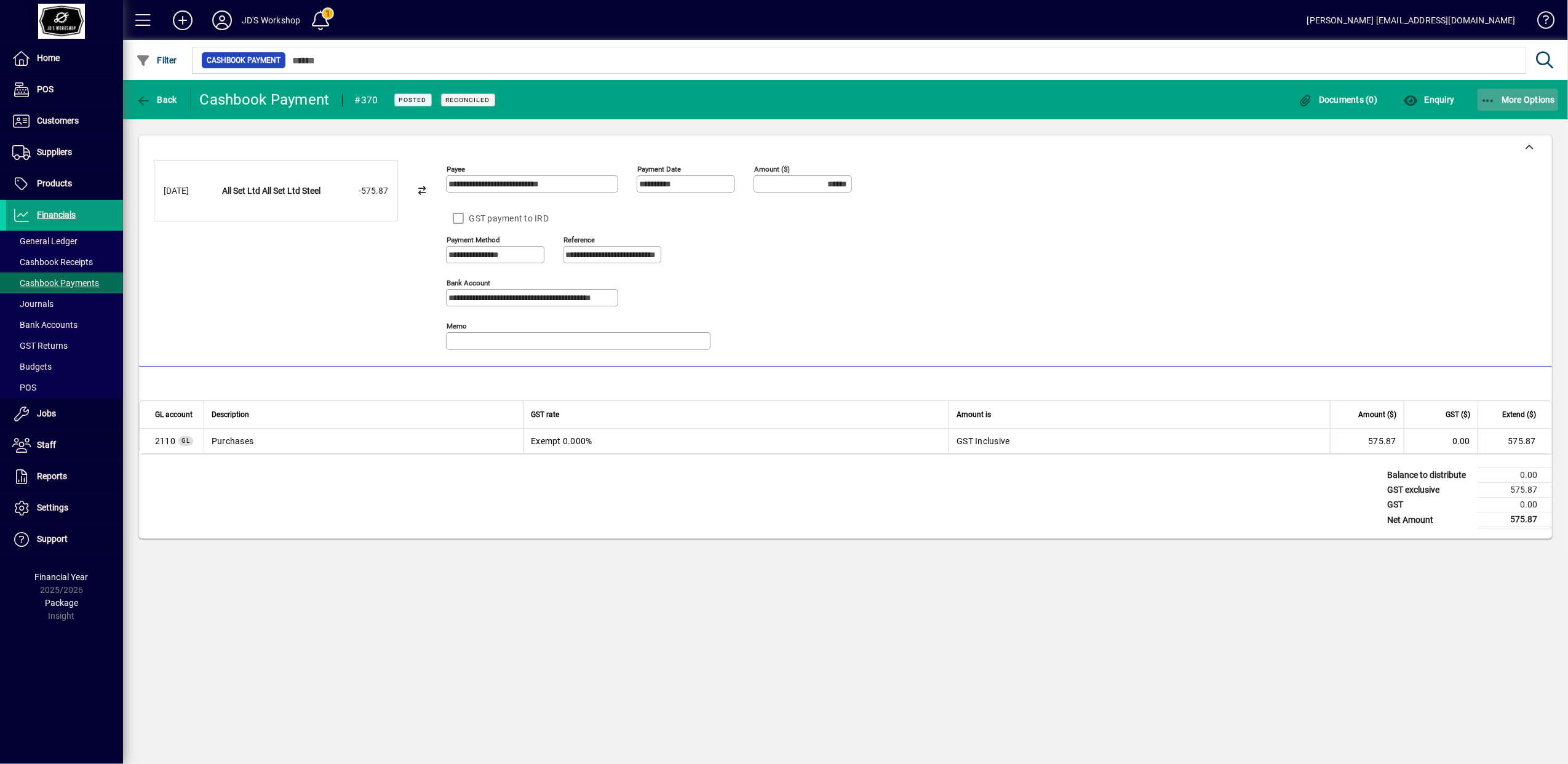
click at [1519, 95] on span "More Options" at bounding box center [1518, 99] width 75 height 10
click at [1481, 122] on span "Reverse" at bounding box center [1506, 127] width 104 height 15
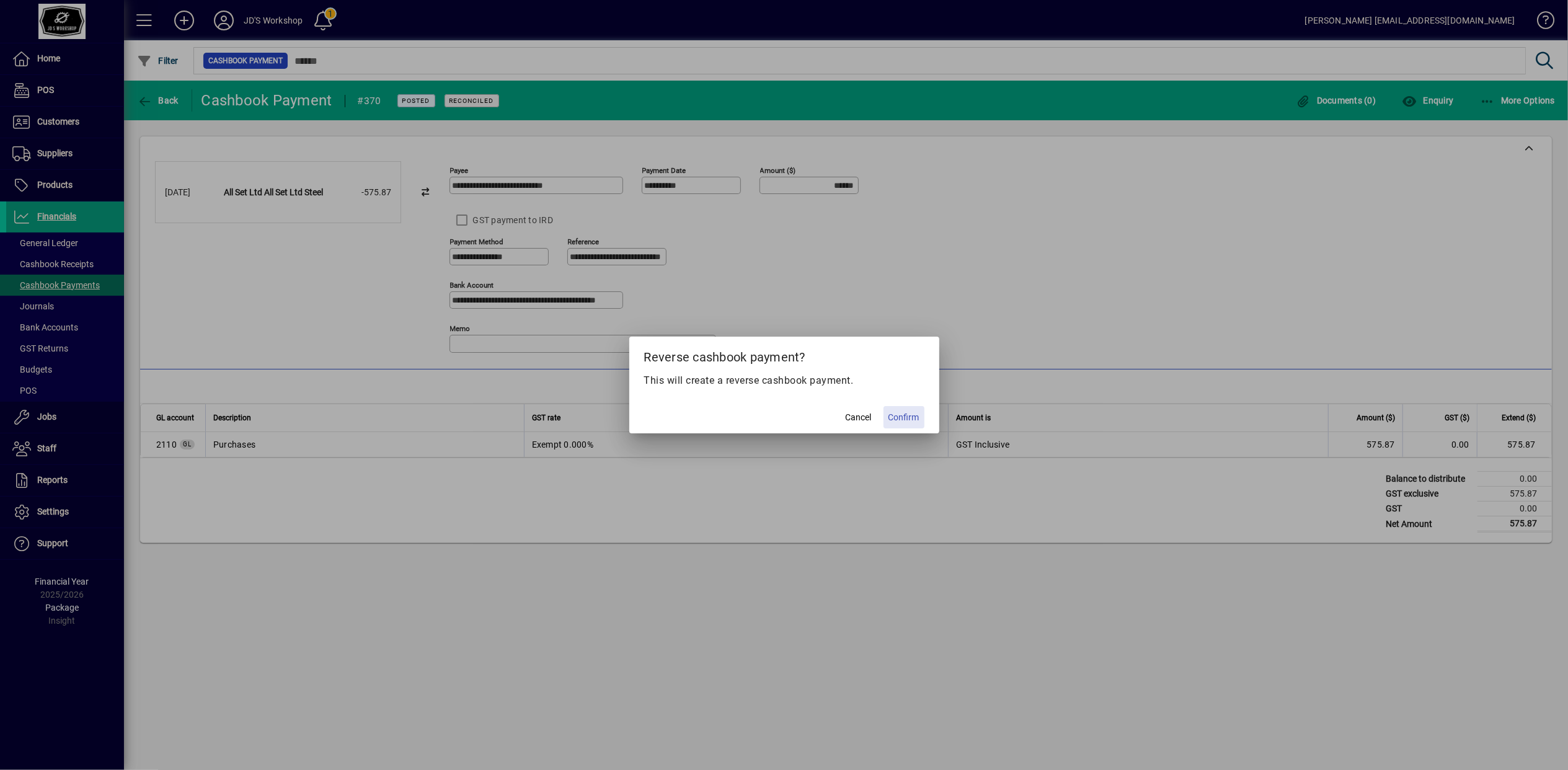
click at [911, 414] on span "Confirm" at bounding box center [904, 417] width 31 height 13
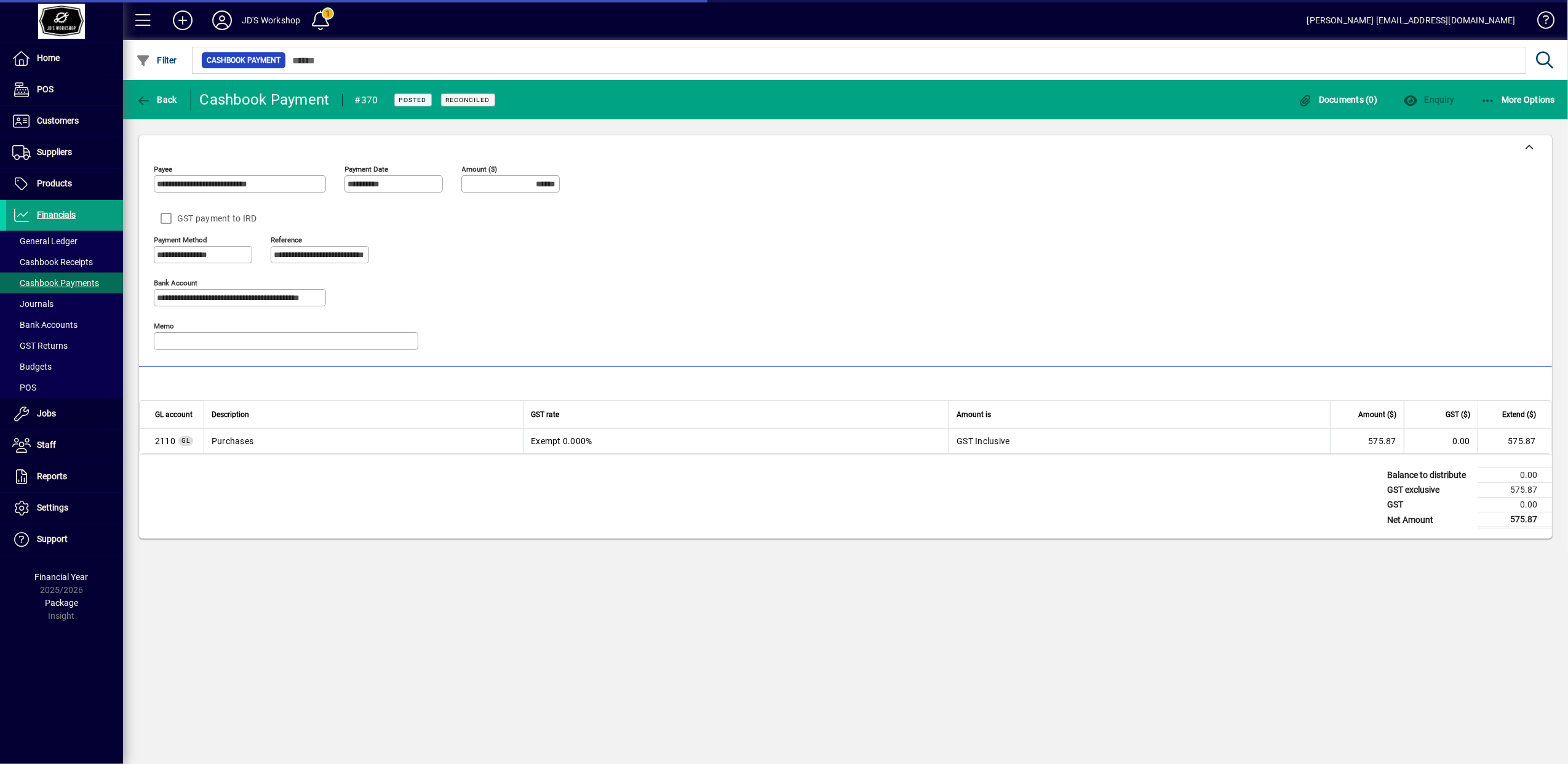
type input "*******"
click at [145, 105] on icon "button" at bounding box center [143, 101] width 15 height 12
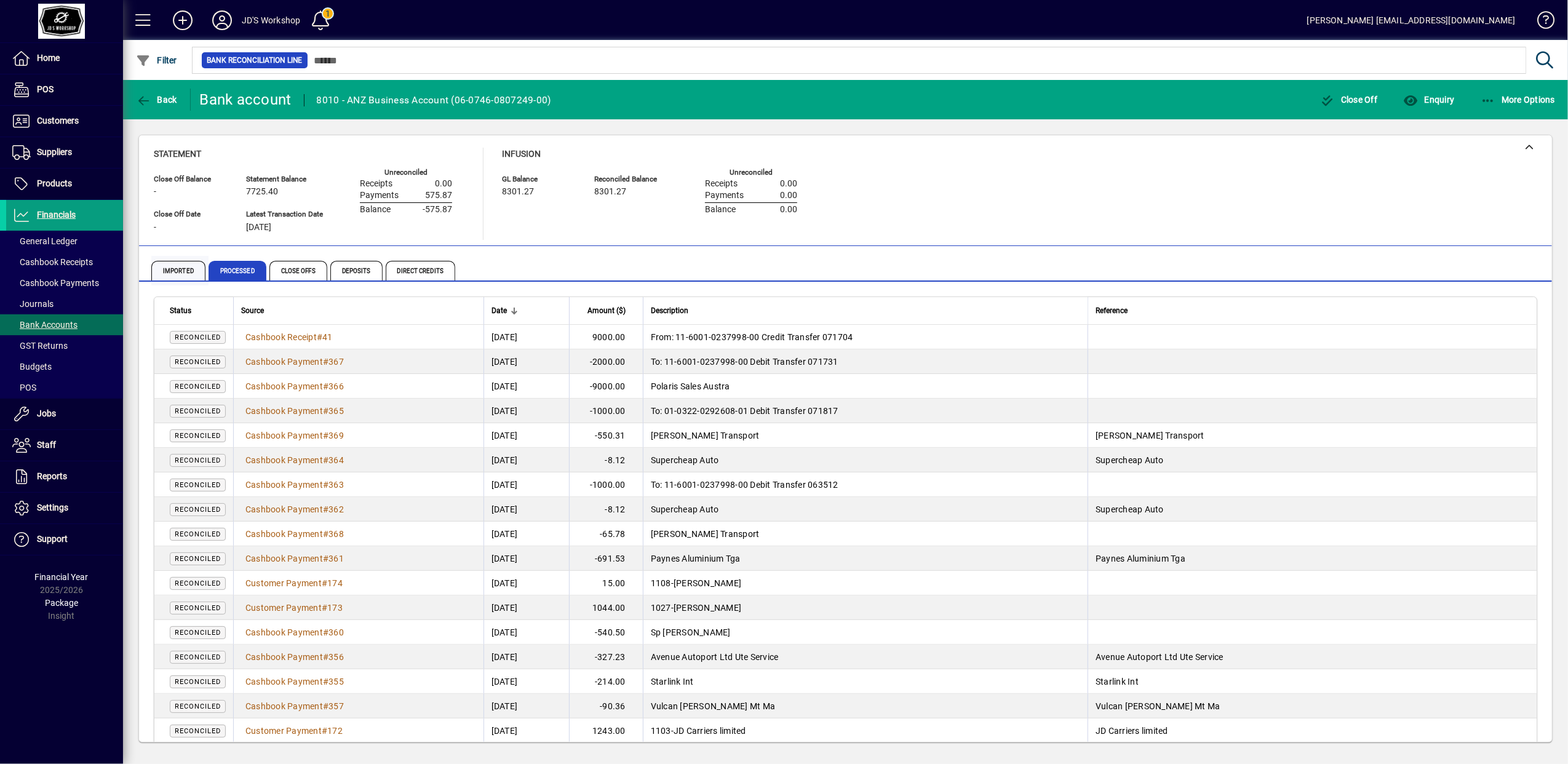
click at [179, 273] on span "Imported" at bounding box center [178, 270] width 54 height 19
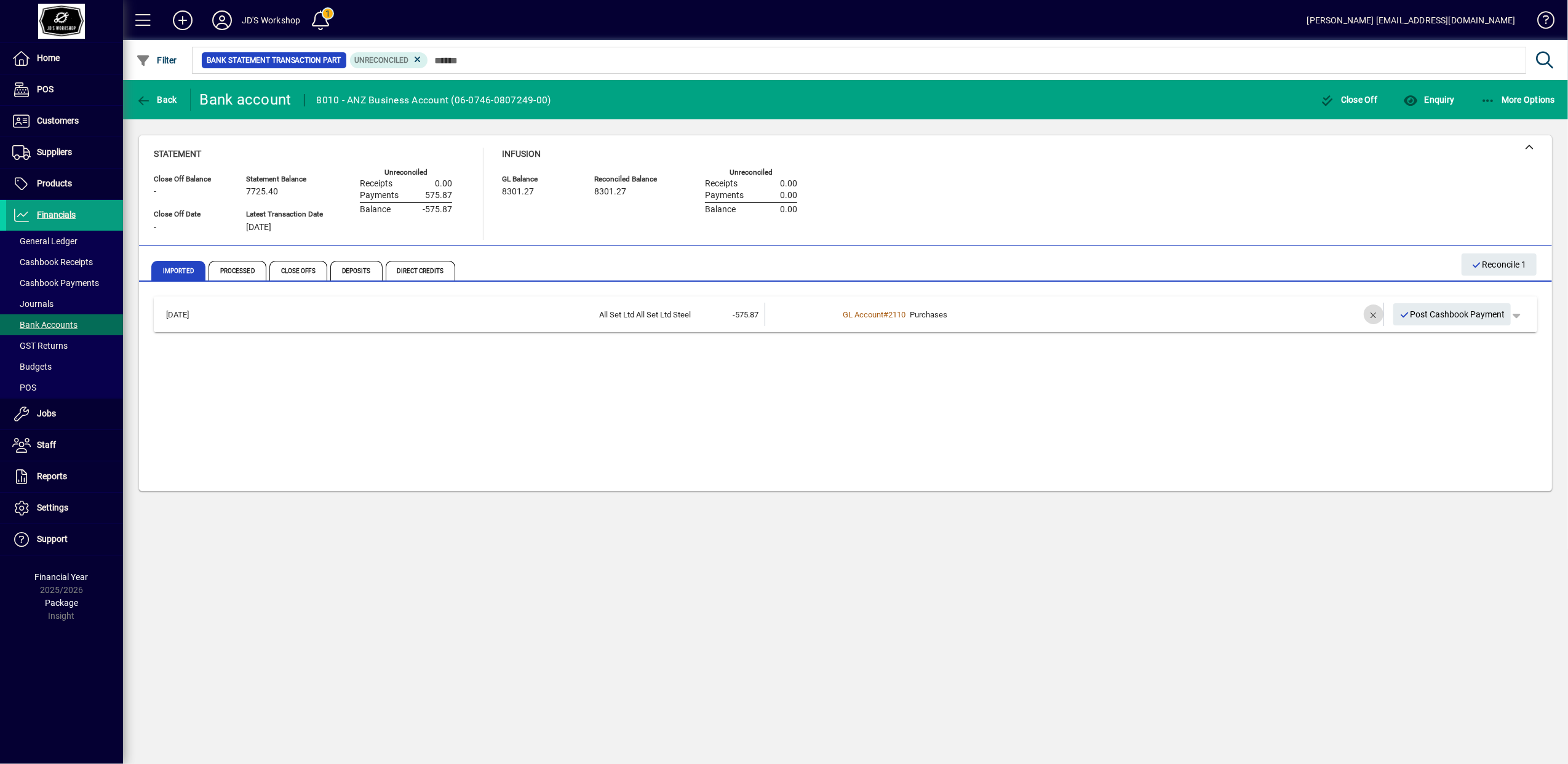
click at [1366, 315] on span "button" at bounding box center [1373, 314] width 30 height 30
click at [1450, 321] on span "Supplier Payment" at bounding box center [1434, 314] width 78 height 13
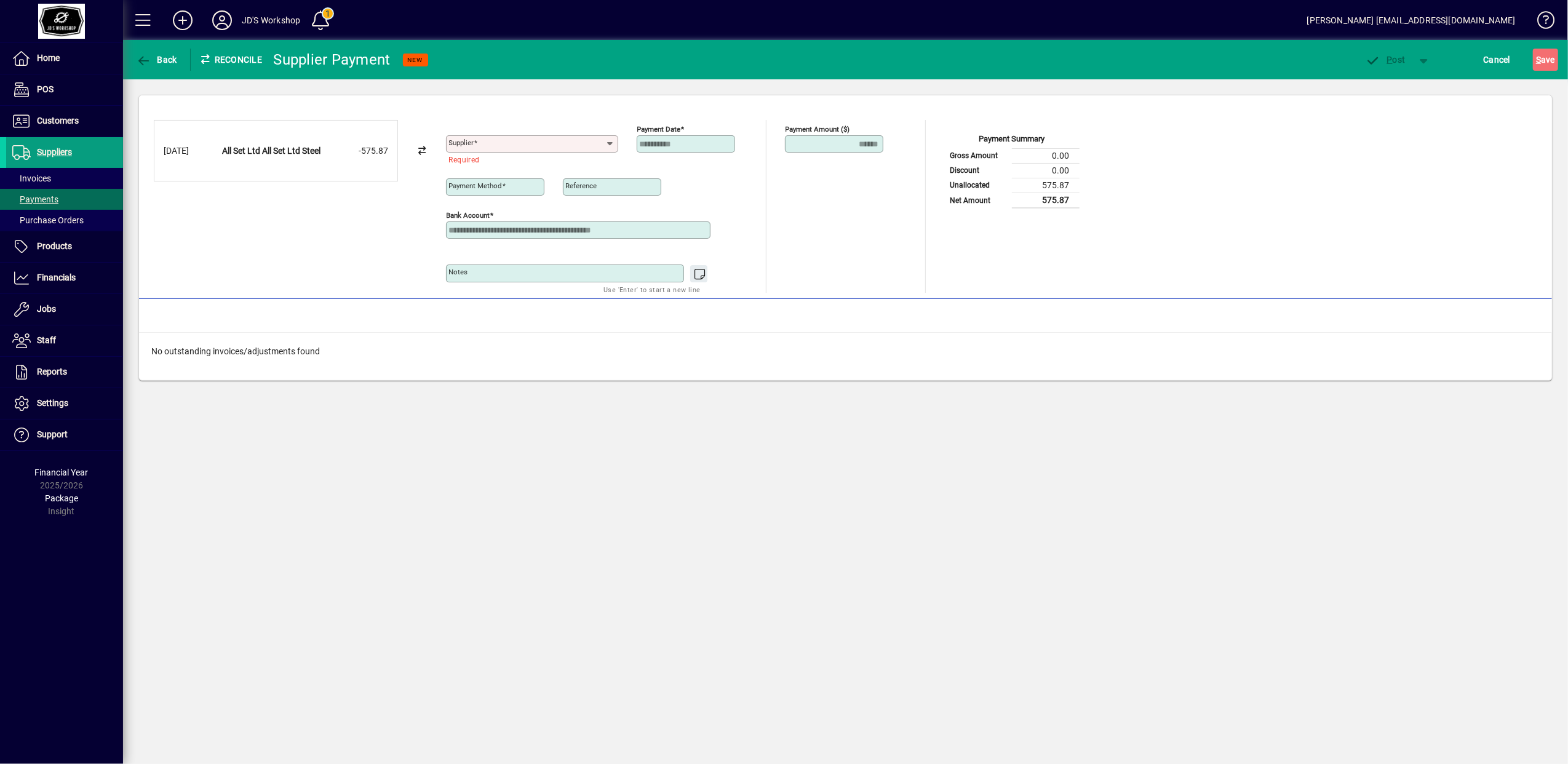
click at [610, 142] on icon at bounding box center [610, 144] width 10 height 10
click at [482, 170] on div "1042 - All Set" at bounding box center [481, 174] width 48 height 13
type input "**********"
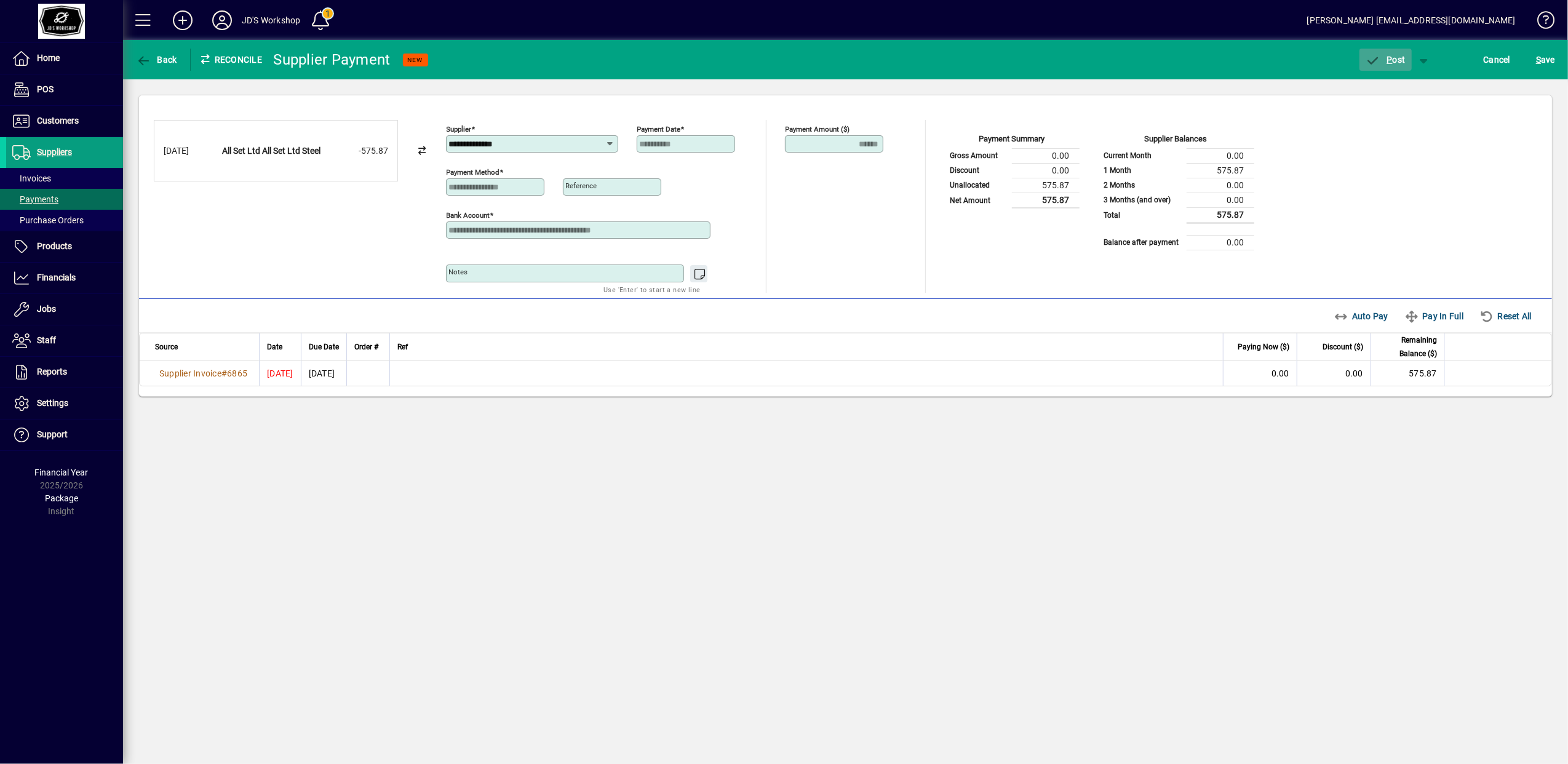
click at [1399, 57] on span "P ost" at bounding box center [1385, 59] width 40 height 10
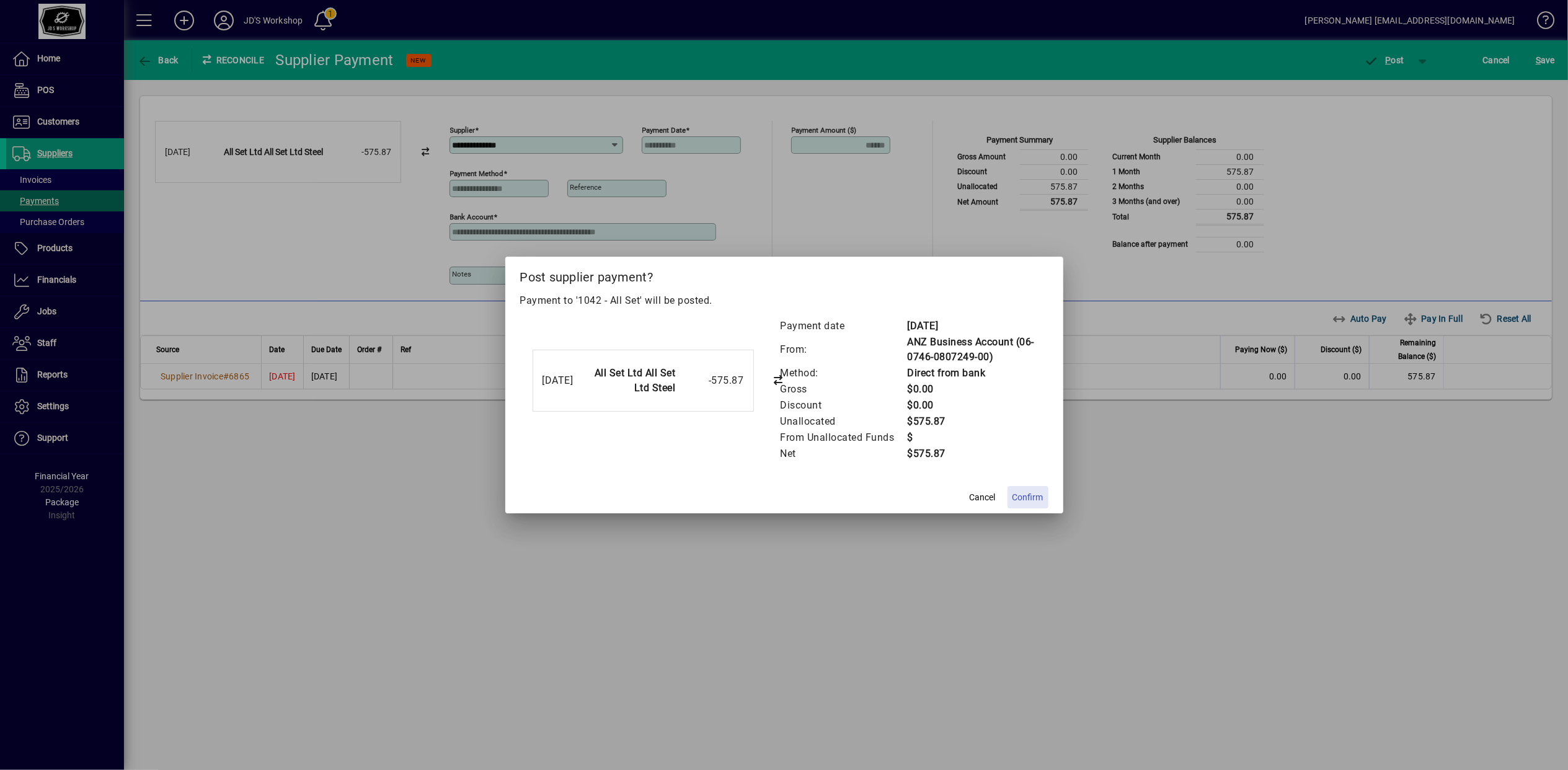
click at [1025, 498] on span "Confirm" at bounding box center [1028, 497] width 31 height 13
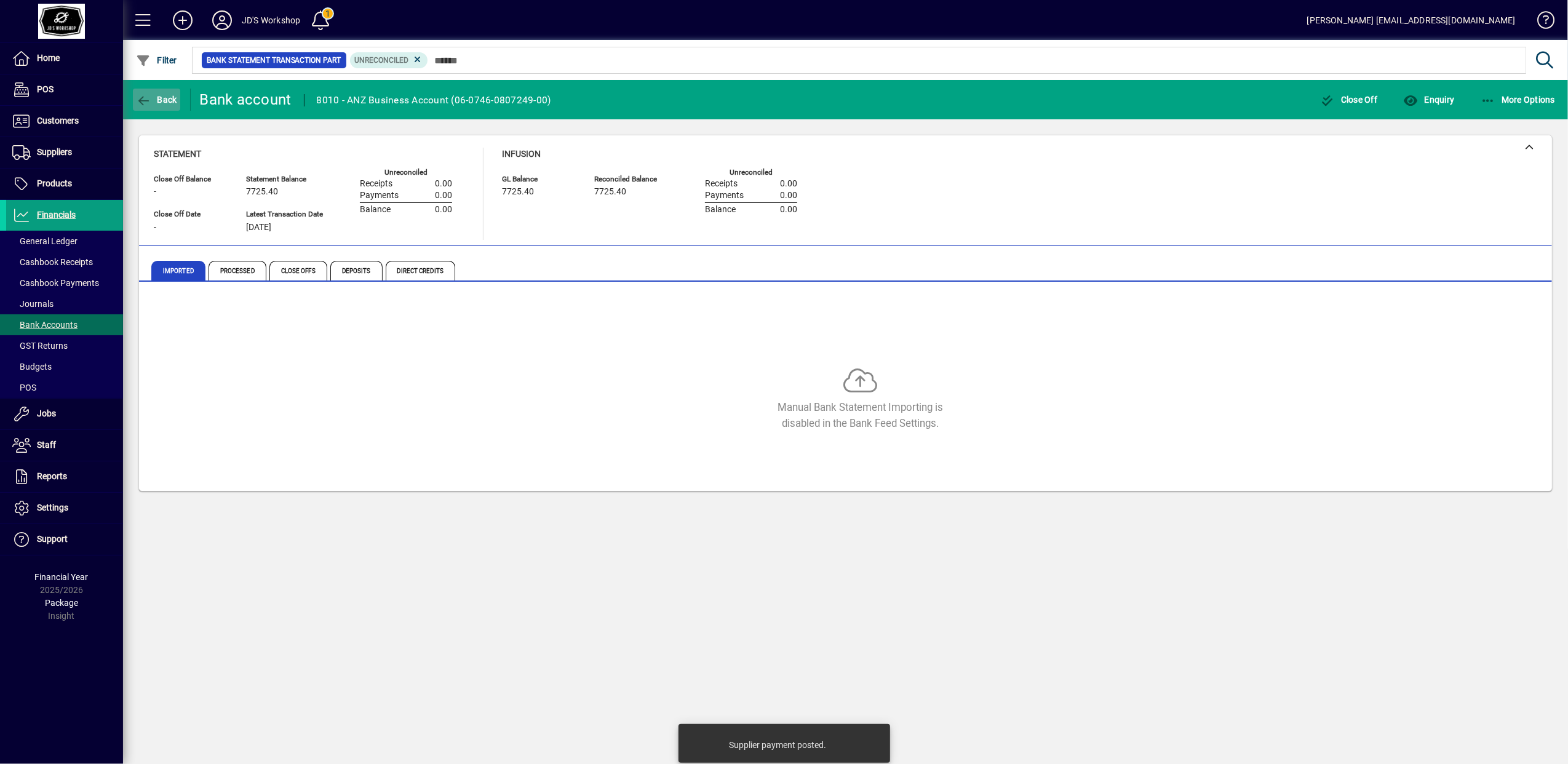
click at [146, 97] on icon "button" at bounding box center [143, 101] width 15 height 12
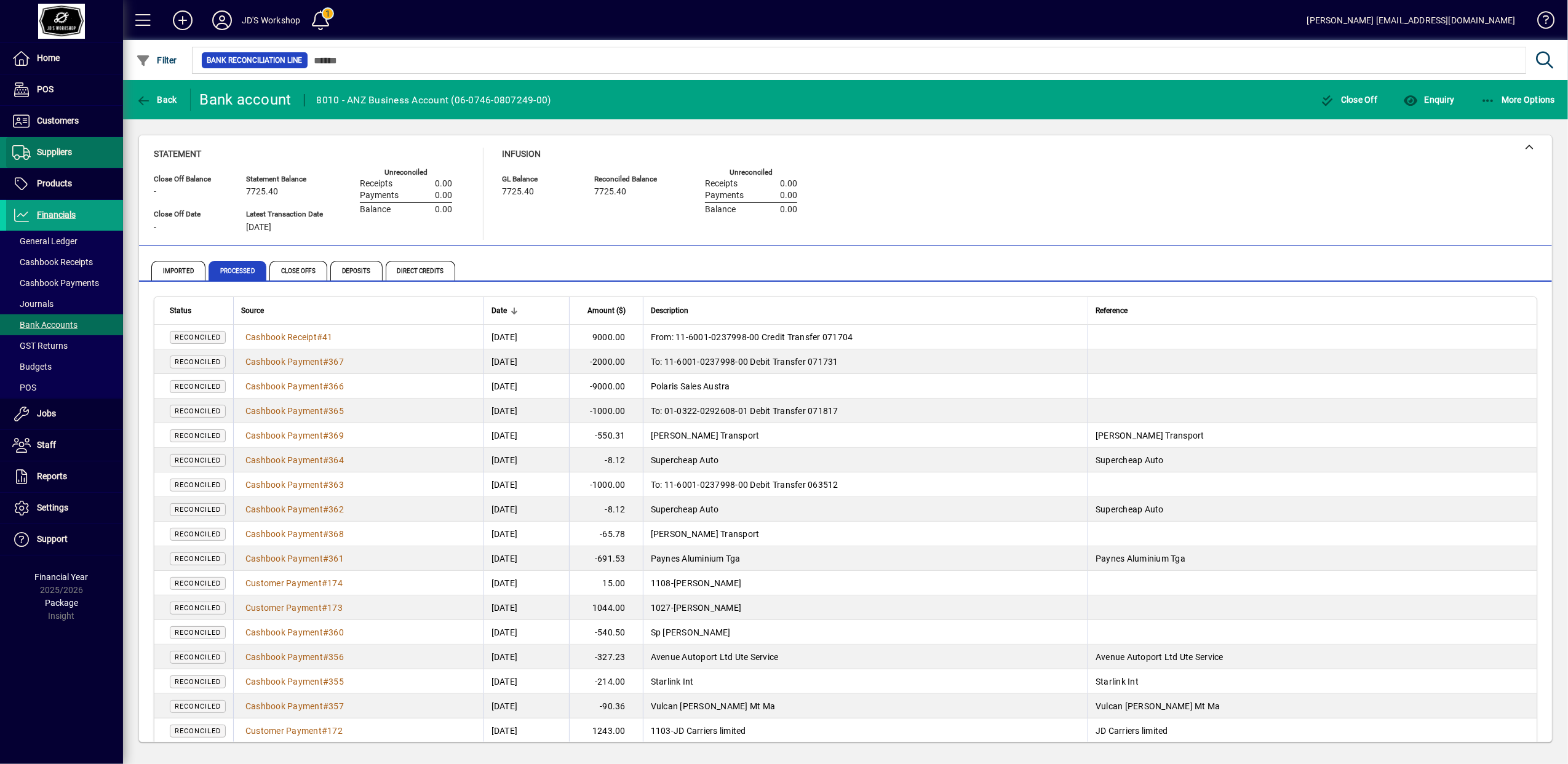
click at [54, 145] on span "Suppliers" at bounding box center [39, 153] width 66 height 15
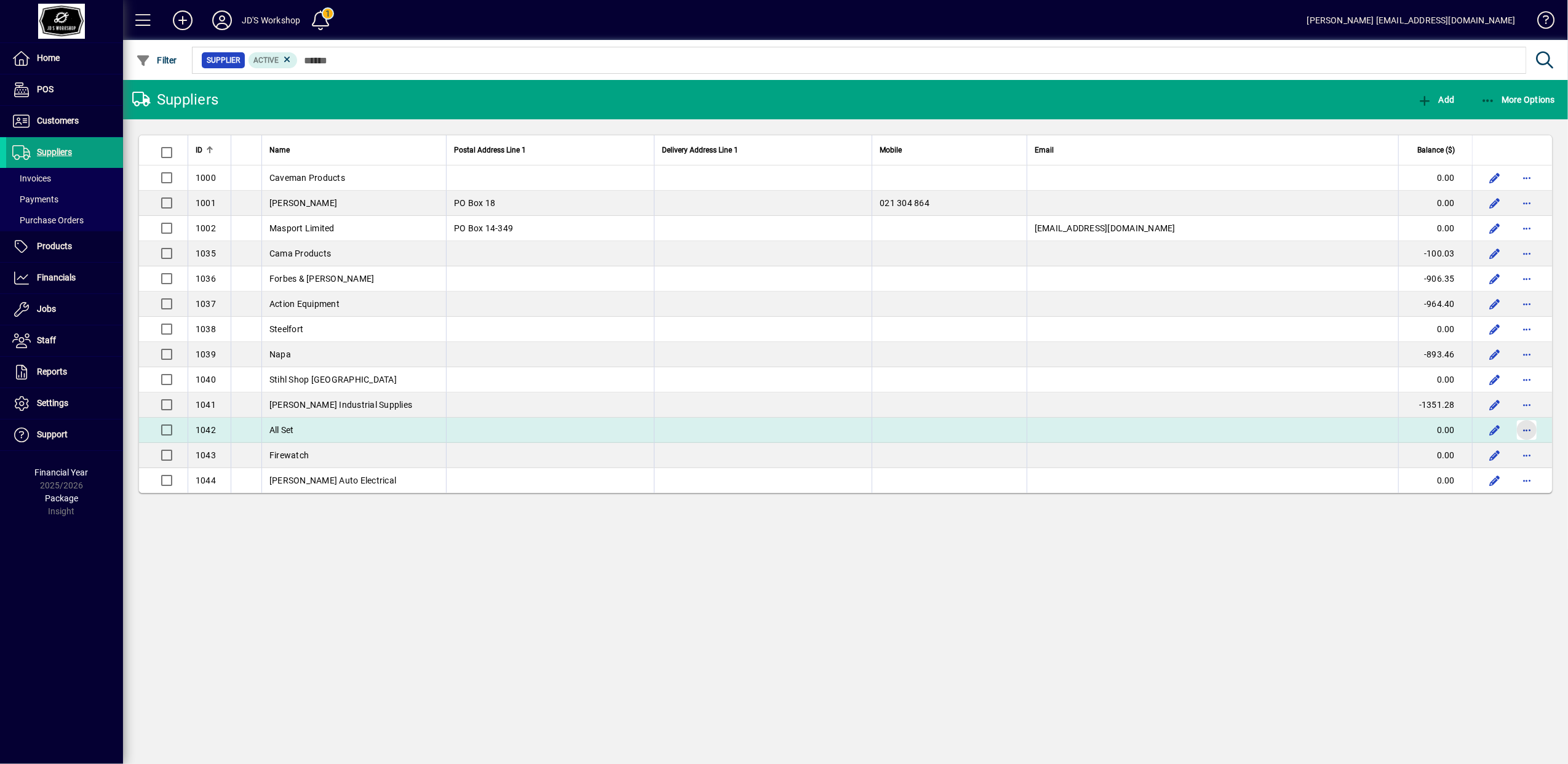
click at [1530, 425] on span "button" at bounding box center [1526, 430] width 30 height 30
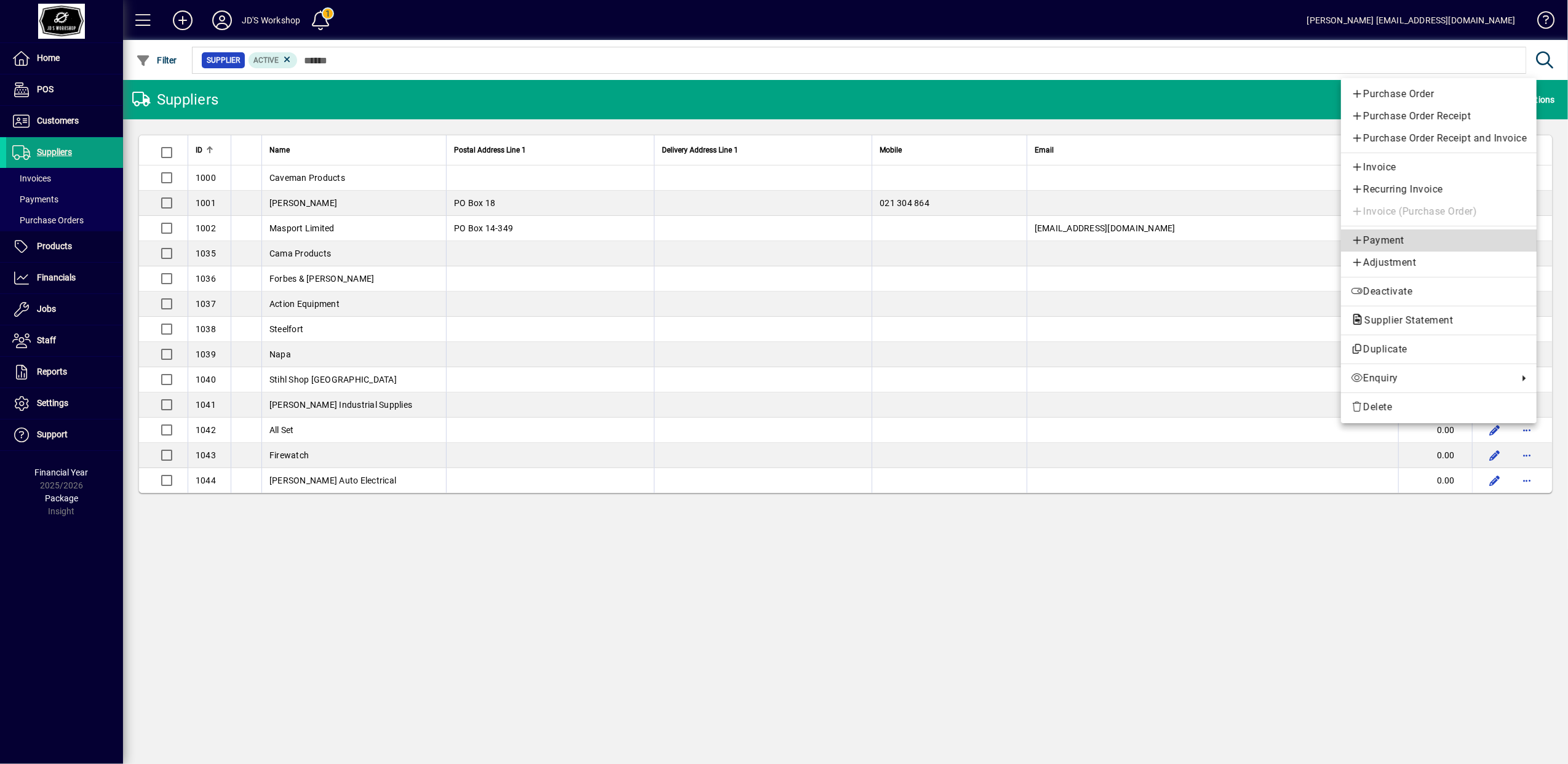
click at [1402, 239] on span "Payment" at bounding box center [1439, 241] width 176 height 15
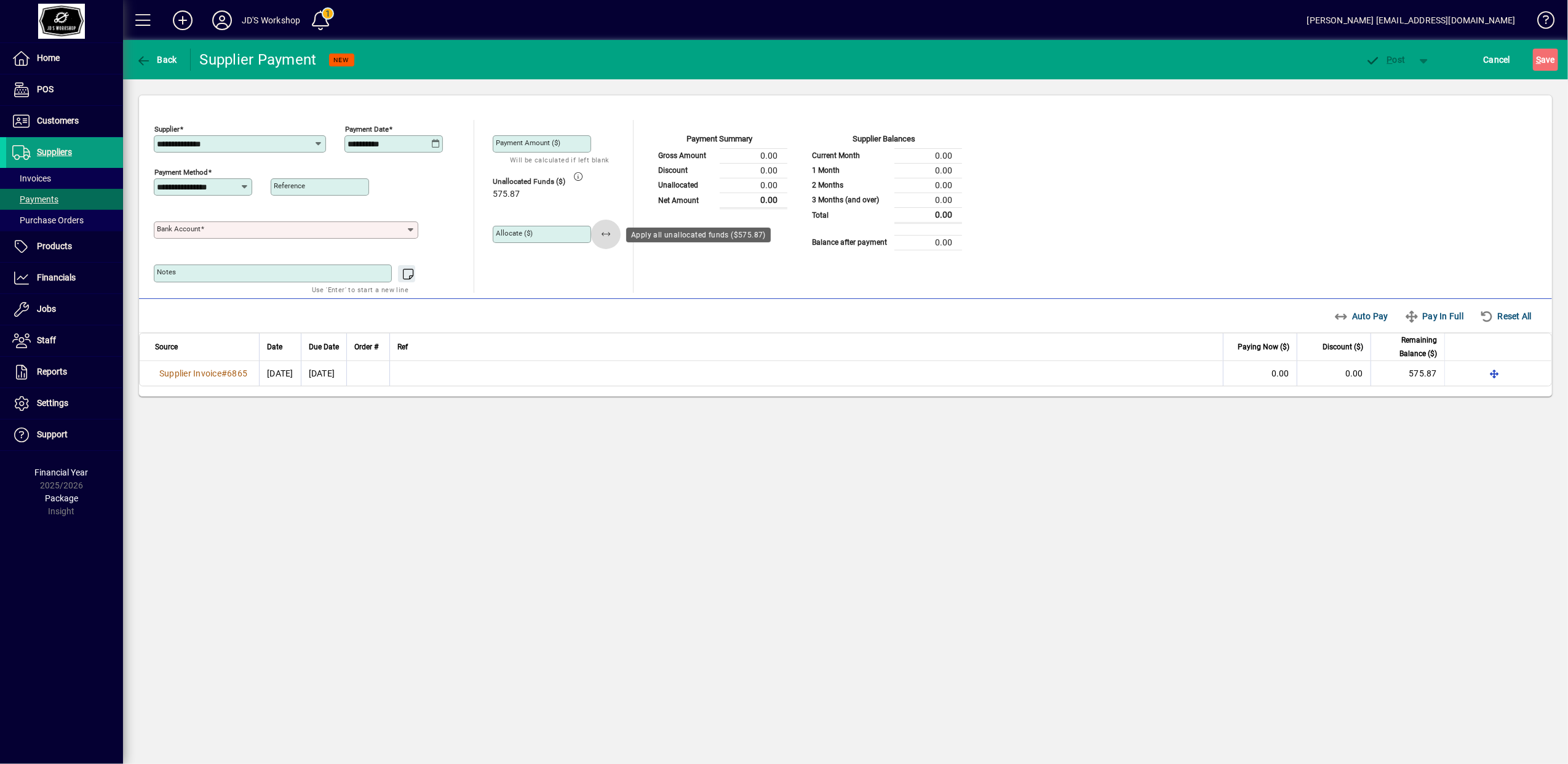
click at [611, 237] on span "button" at bounding box center [606, 235] width 30 height 30
type input "******"
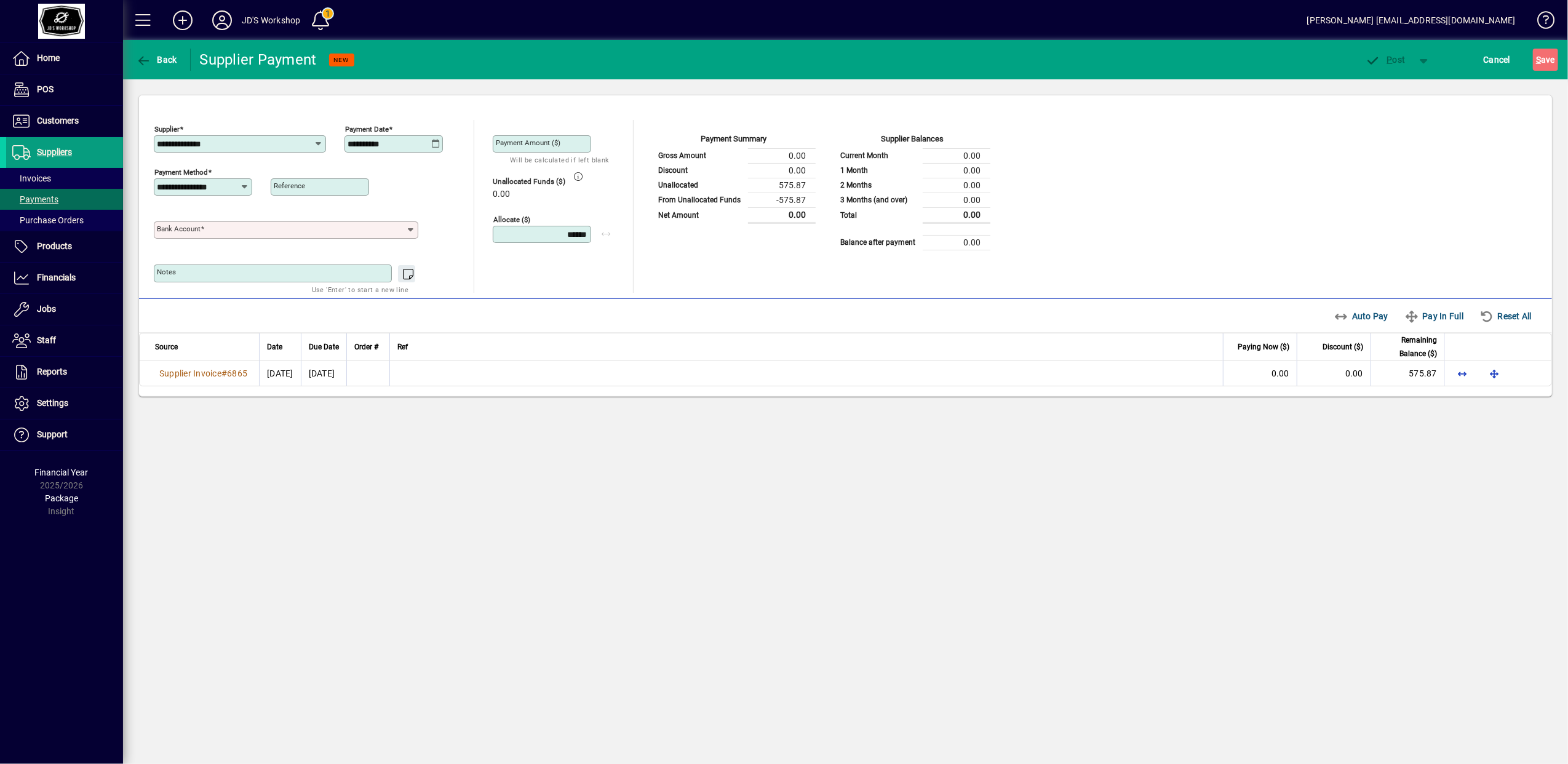
click at [401, 224] on div "Bank Account" at bounding box center [286, 230] width 264 height 17
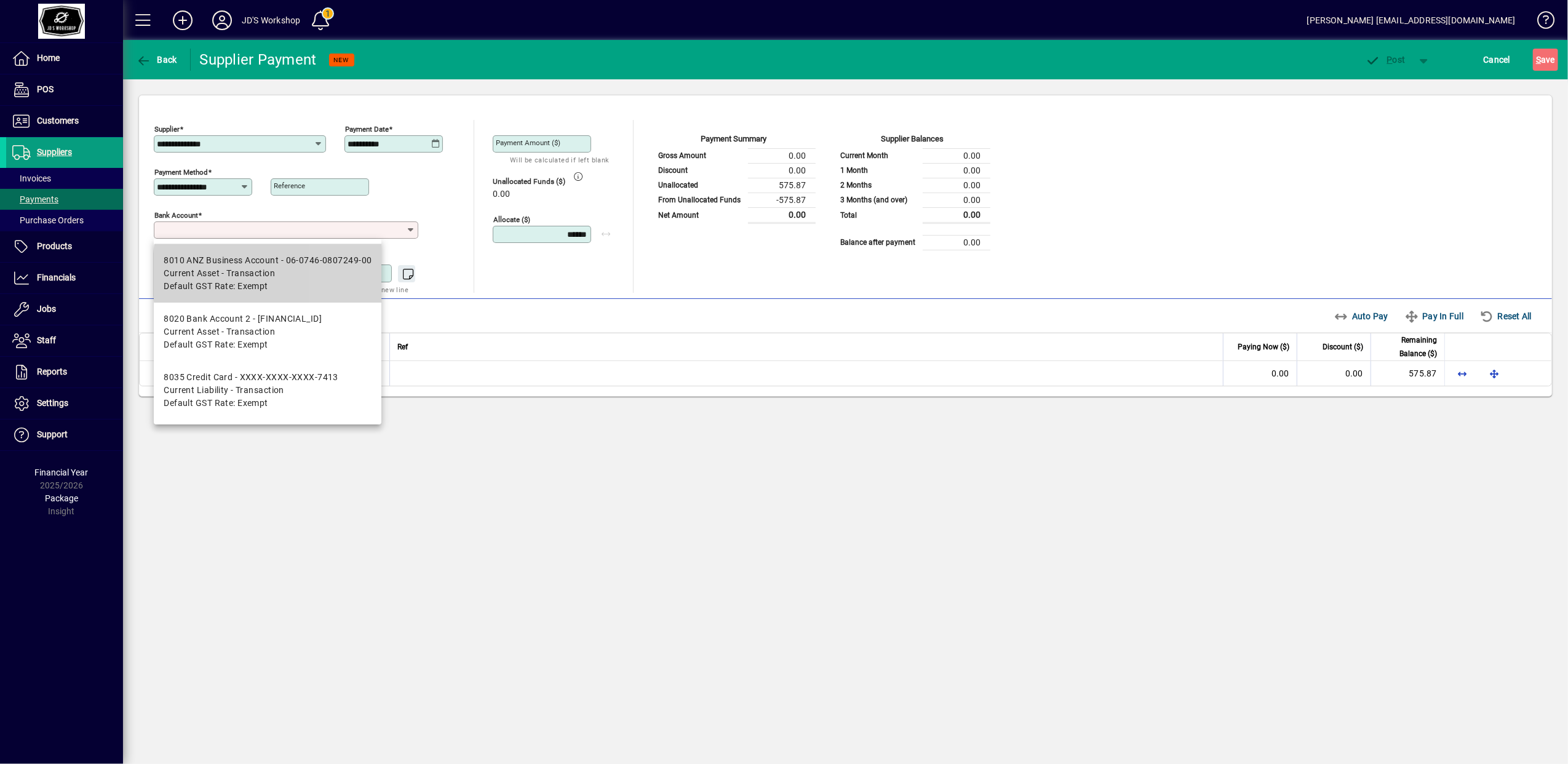
click at [345, 274] on span "Current Asset - Transaction" at bounding box center [267, 273] width 208 height 13
type input "**********"
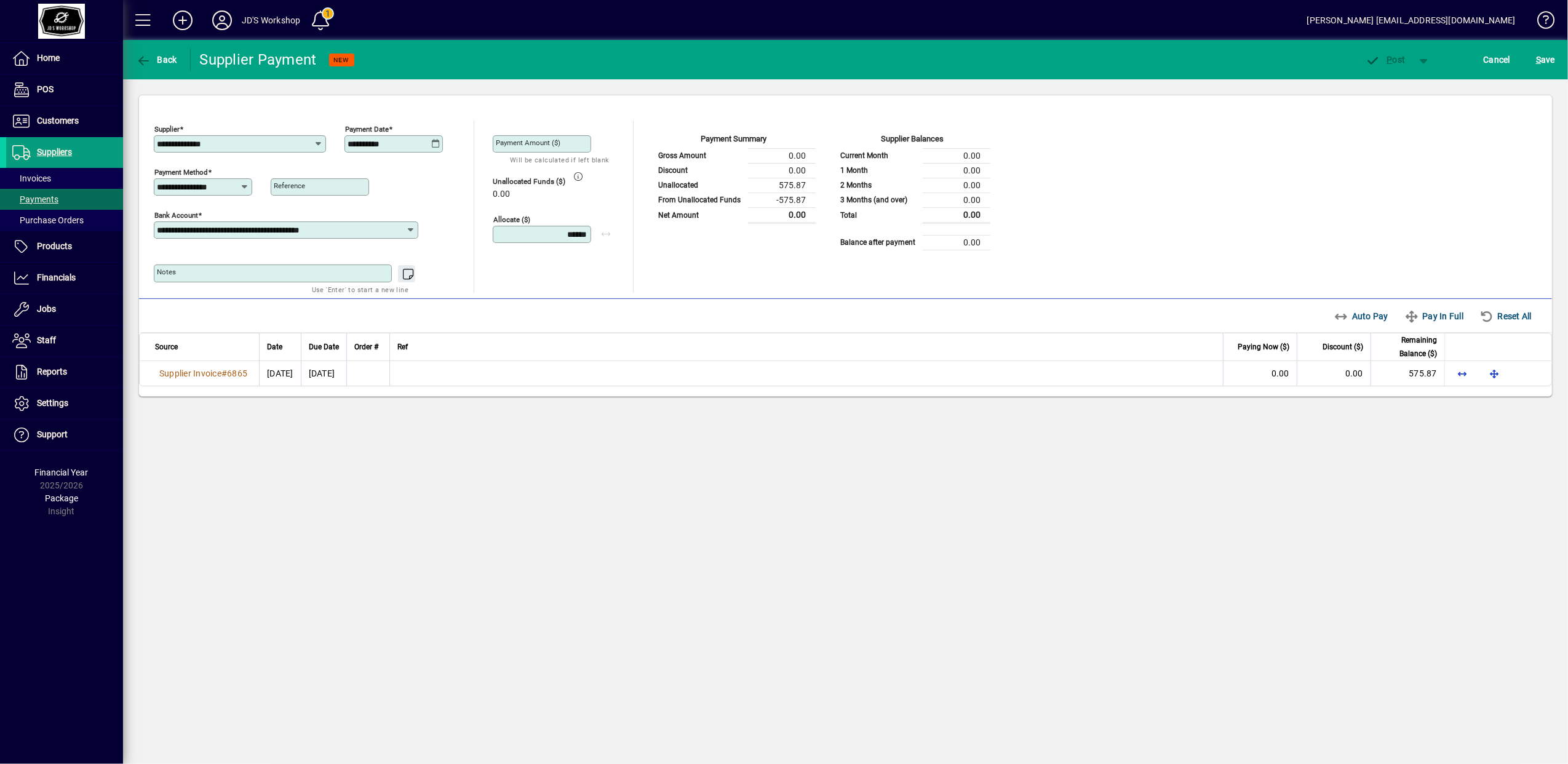
click at [436, 142] on icon at bounding box center [436, 144] width 9 height 10
click at [483, 175] on span "Previous month" at bounding box center [487, 179] width 25 height 25
click at [394, 348] on span "28" at bounding box center [386, 353] width 22 height 22
type input "**********"
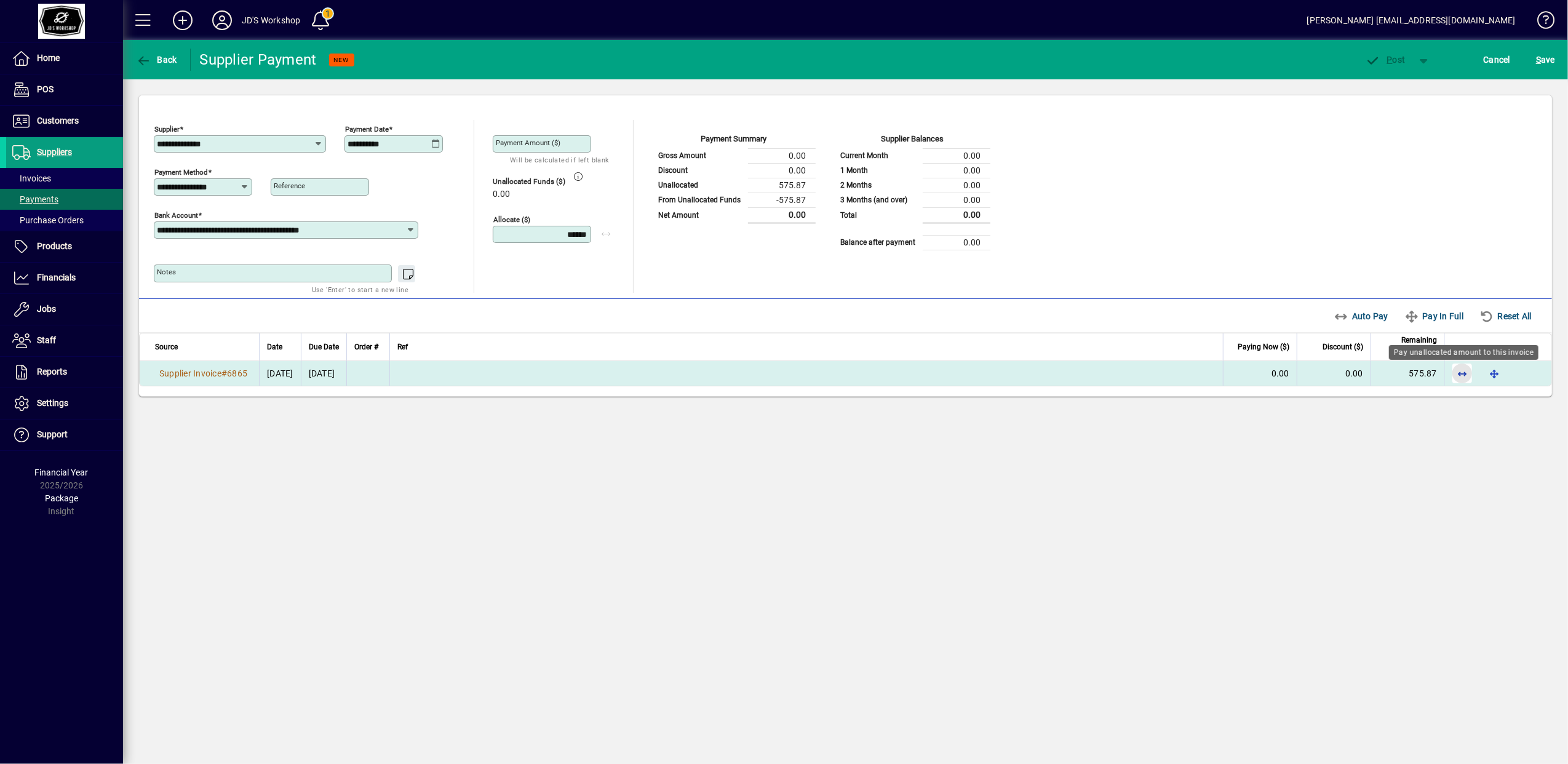
click at [1459, 373] on span "button" at bounding box center [1462, 374] width 30 height 30
click at [1387, 65] on span "button" at bounding box center [1385, 60] width 52 height 30
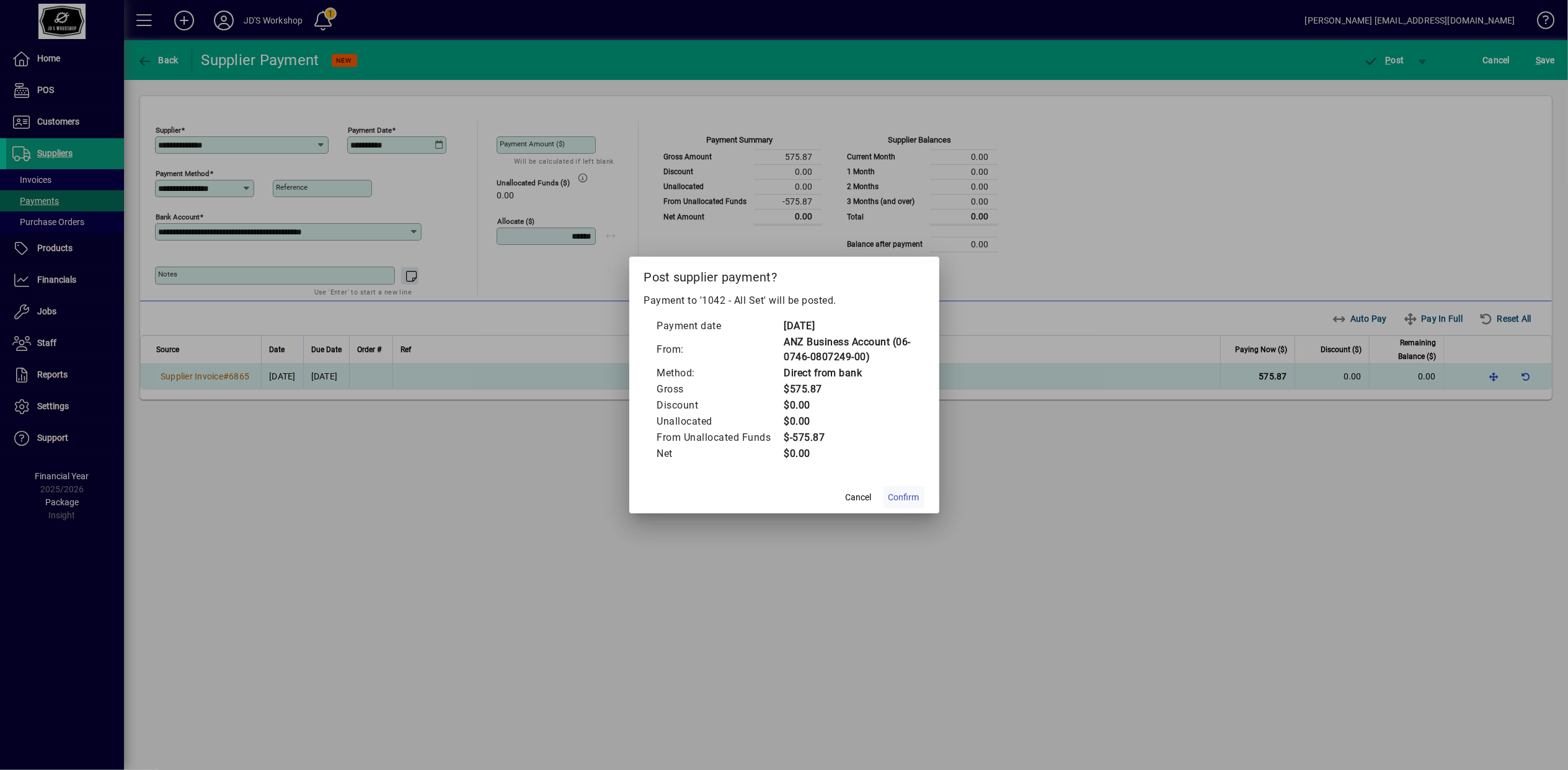
click at [909, 494] on span "Confirm" at bounding box center [904, 497] width 31 height 13
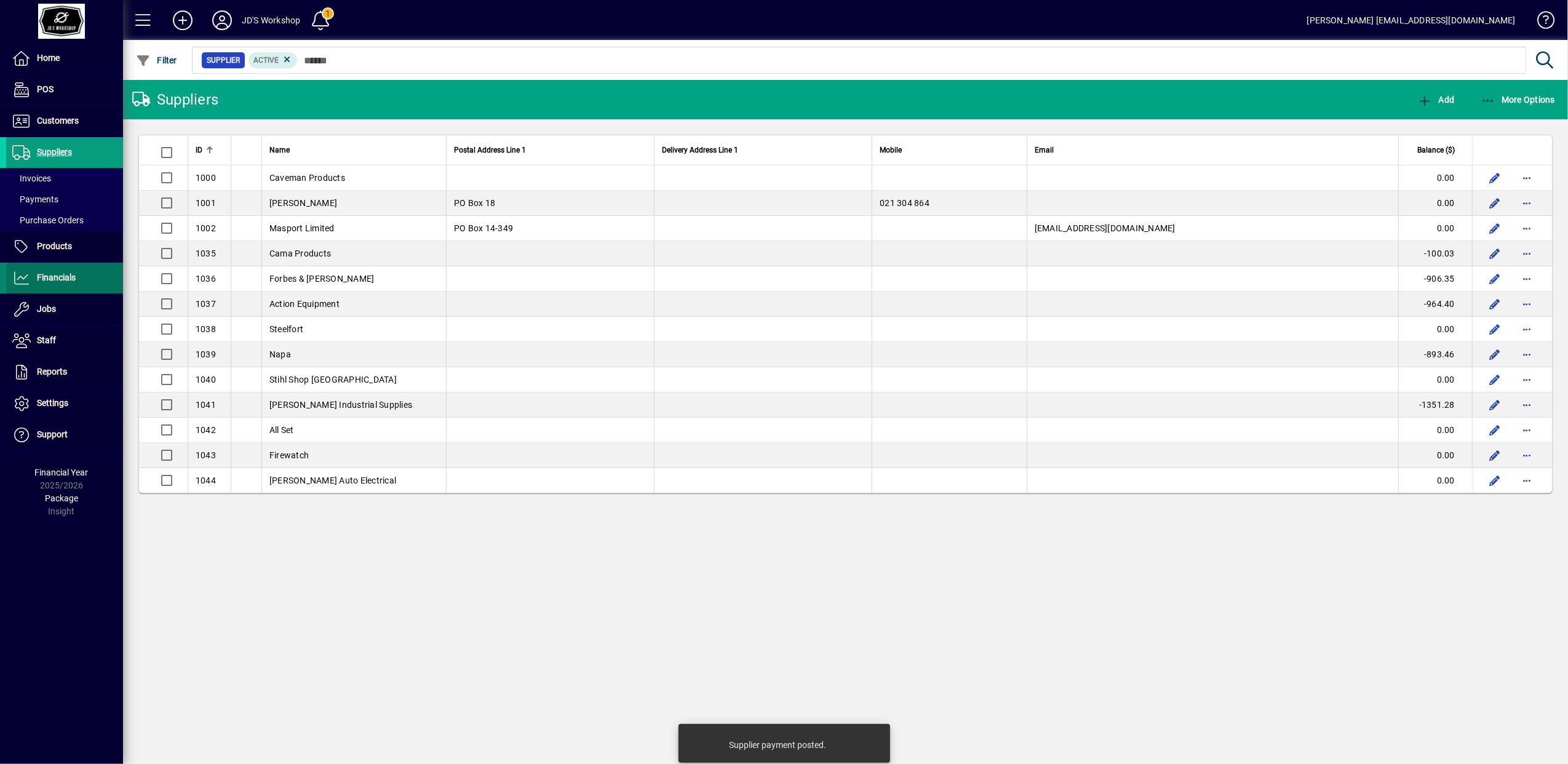
click at [68, 264] on span at bounding box center [65, 278] width 117 height 30
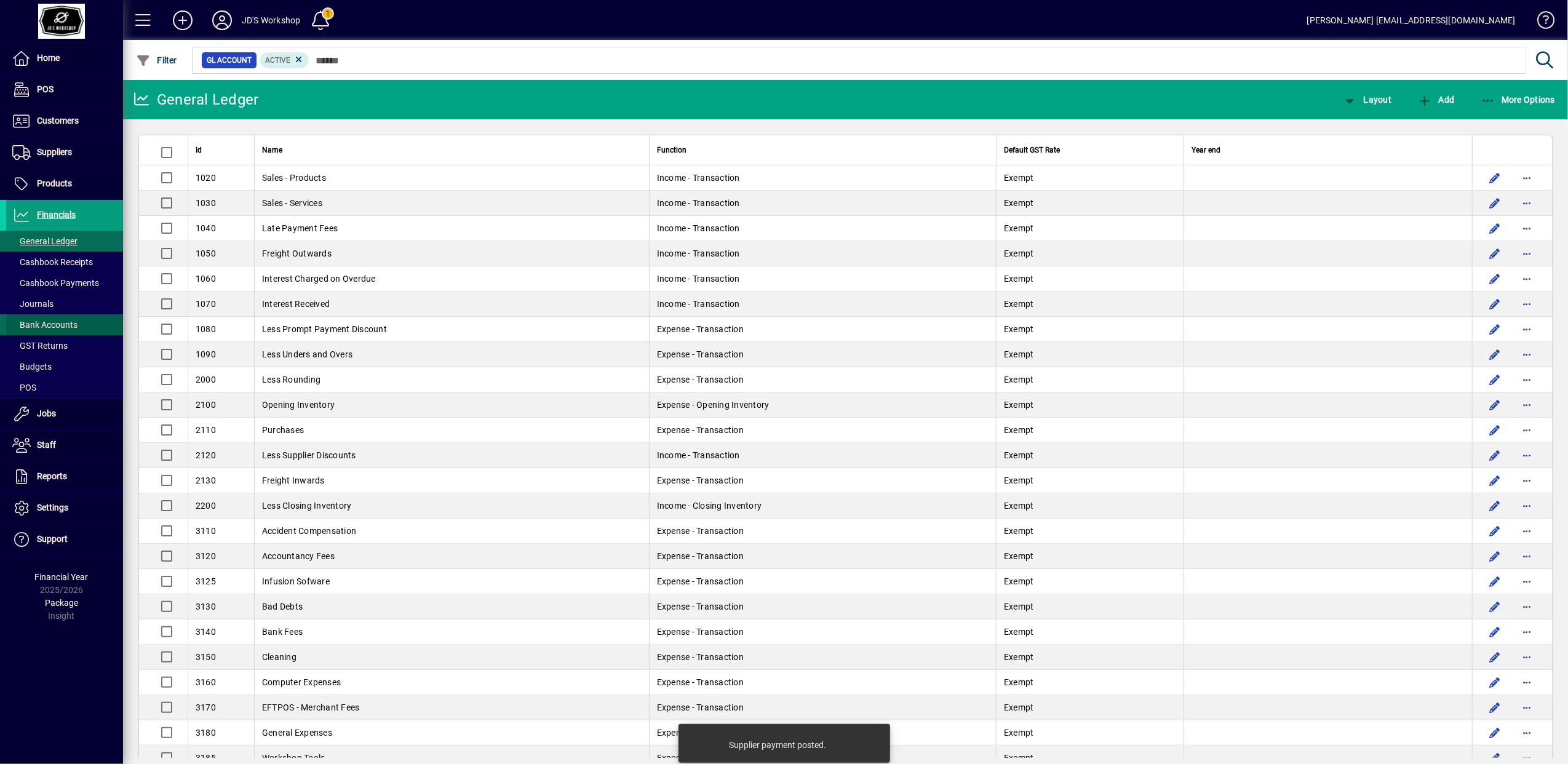
click at [68, 321] on span "Bank Accounts" at bounding box center [44, 325] width 65 height 10
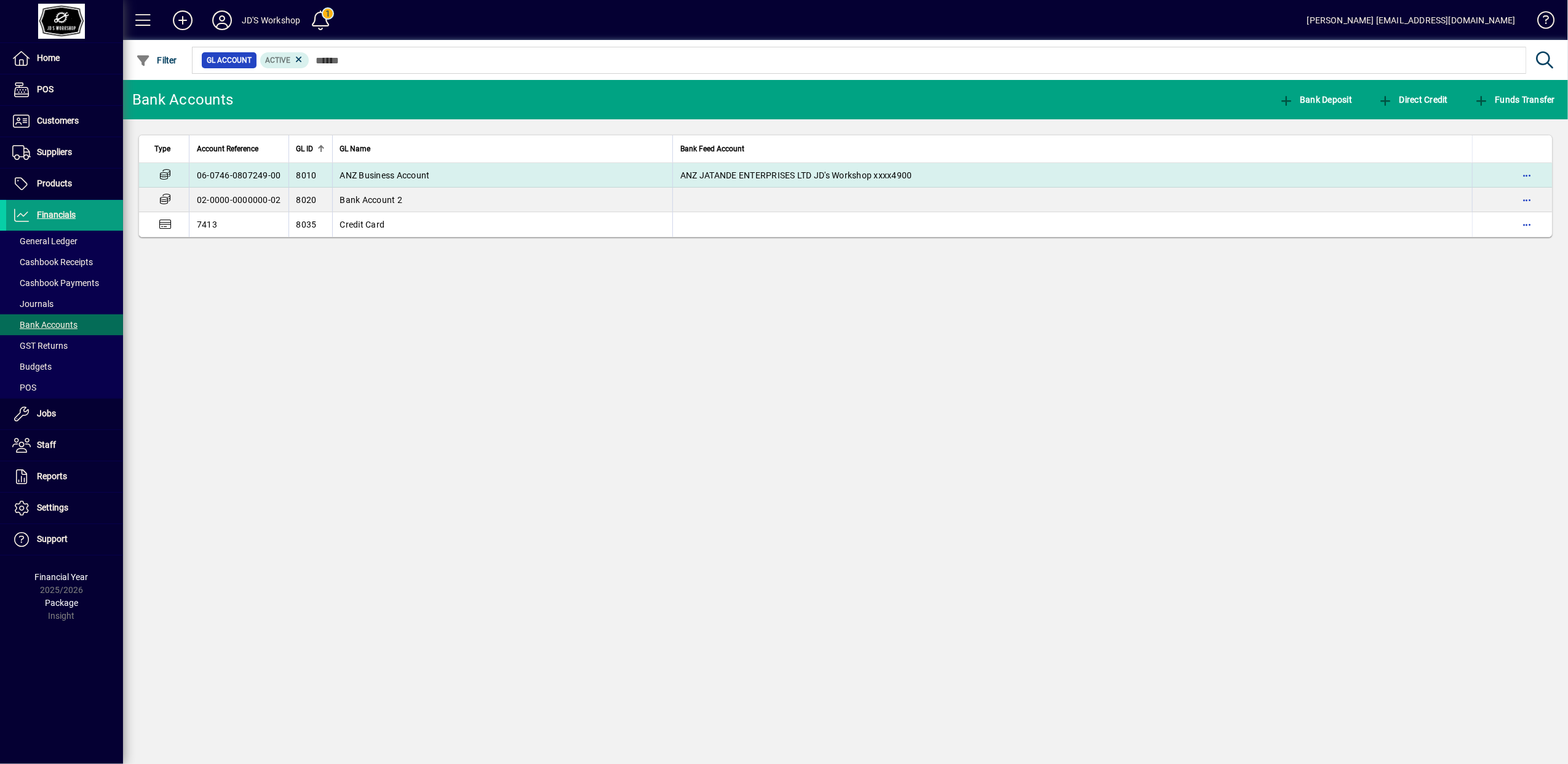
click at [483, 173] on td "ANZ Business Account" at bounding box center [502, 175] width 341 height 25
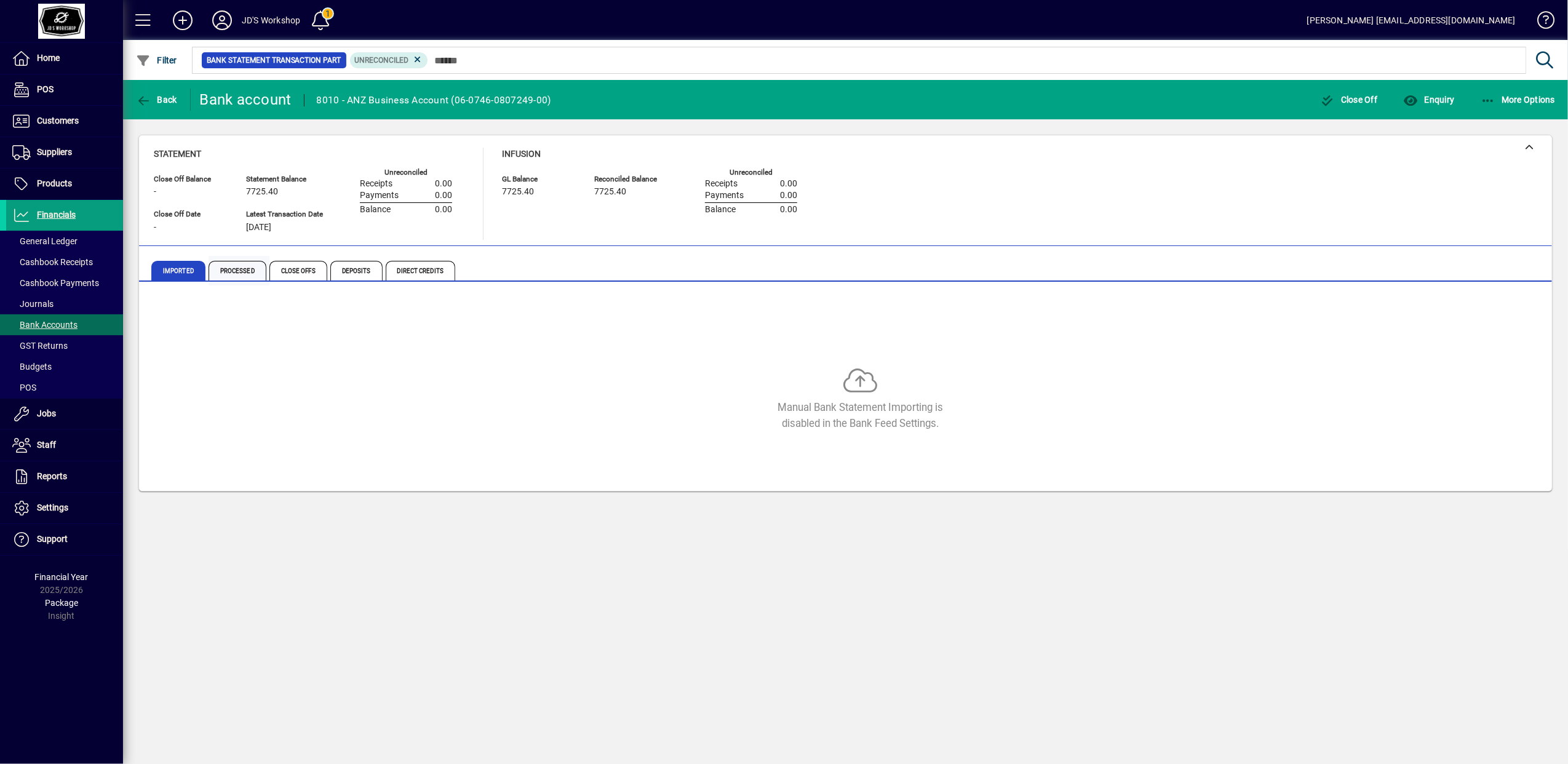
click at [242, 274] on span "Processed" at bounding box center [237, 270] width 58 height 19
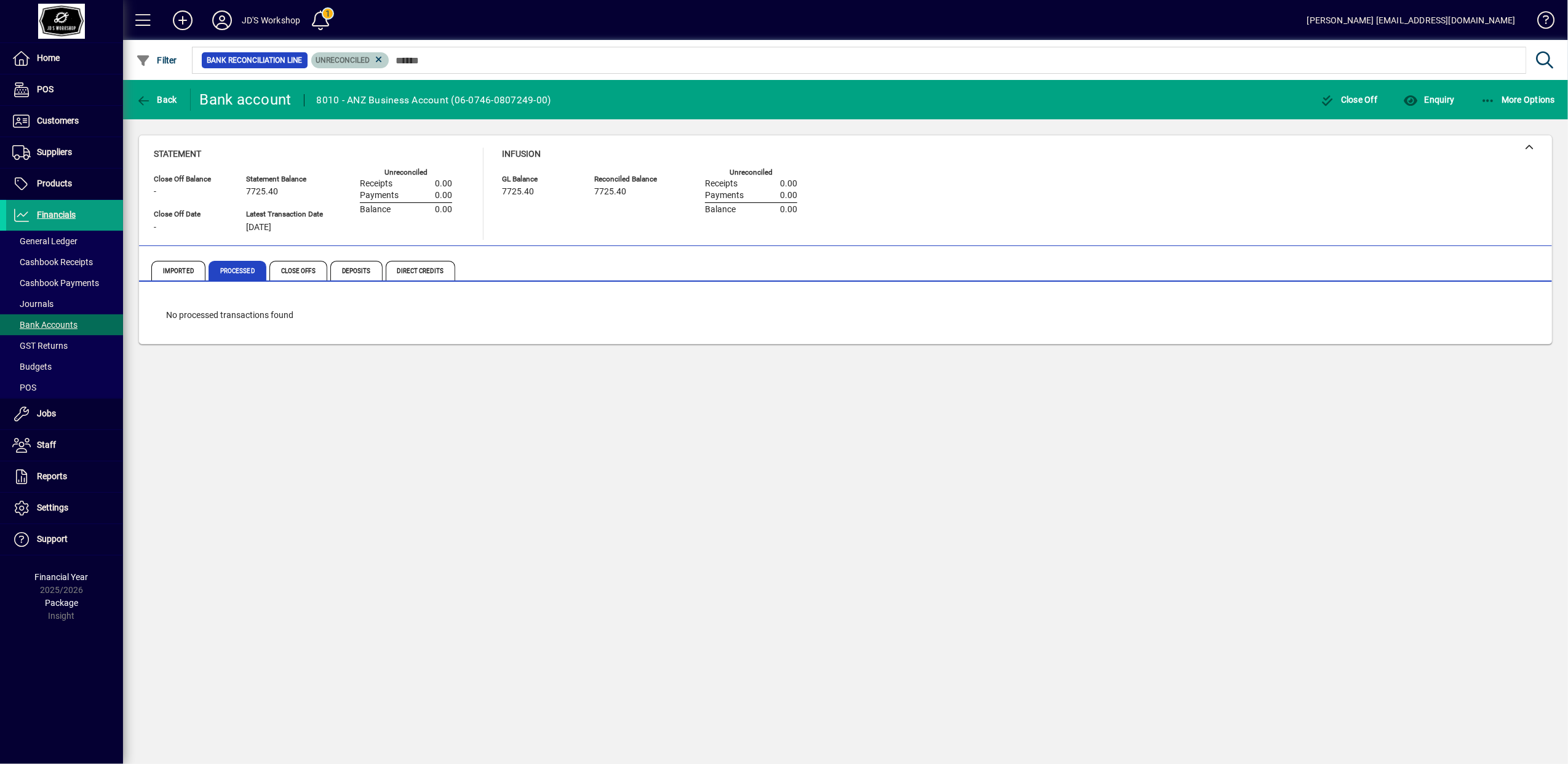
click at [374, 54] on span "Unreconciled" at bounding box center [350, 60] width 69 height 12
click at [382, 62] on icon at bounding box center [378, 60] width 11 height 11
